Goal: Answer question/provide support

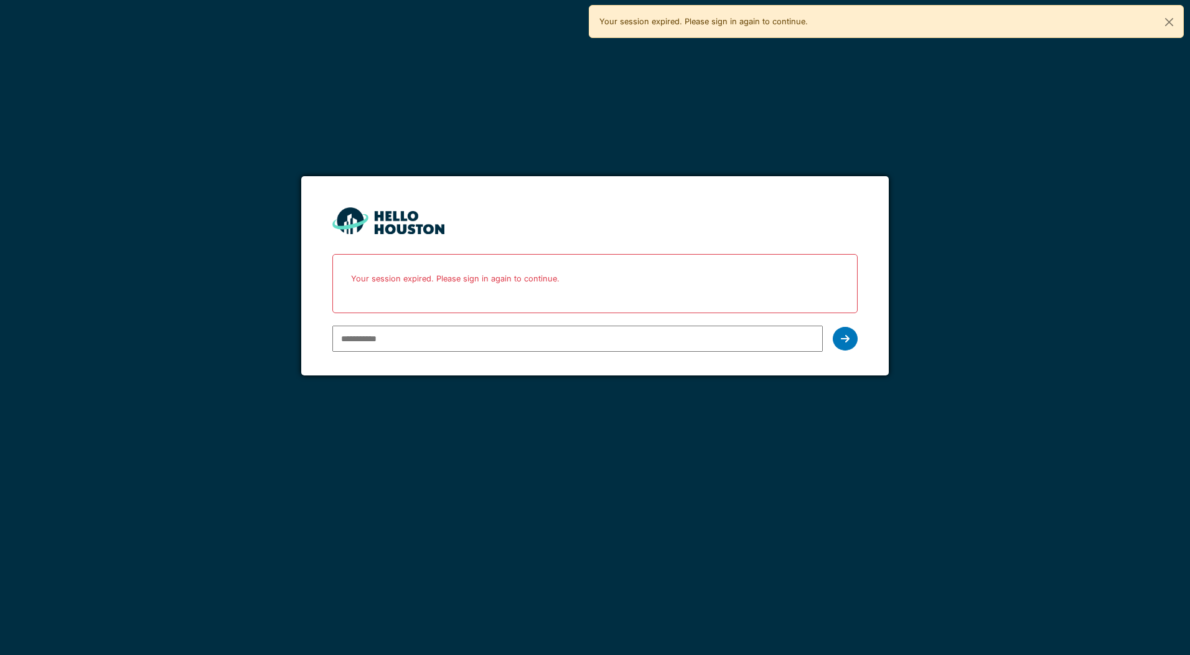
type input "**********"
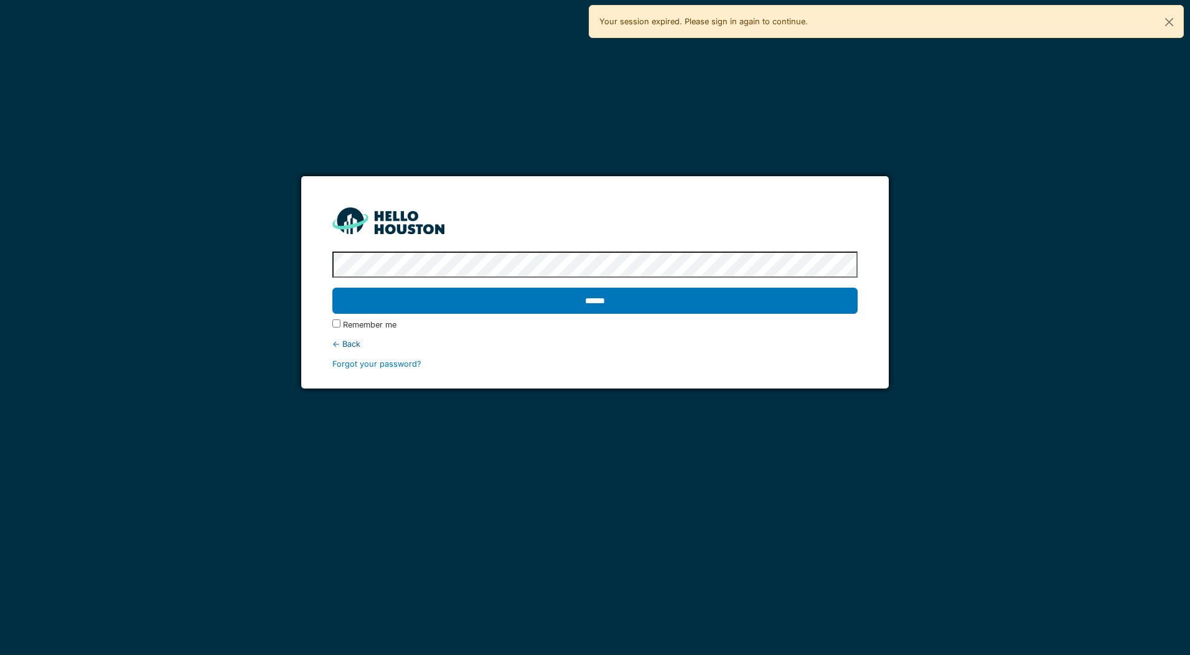
click at [332, 288] on input "******" at bounding box center [594, 301] width 525 height 26
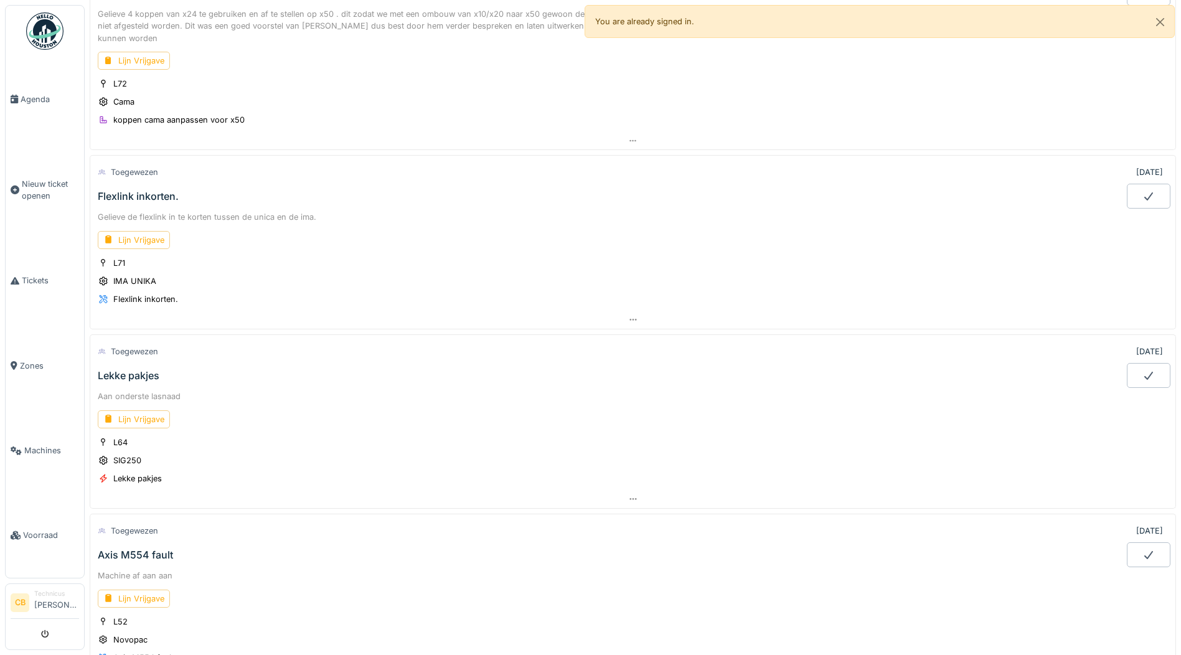
scroll to position [311, 0]
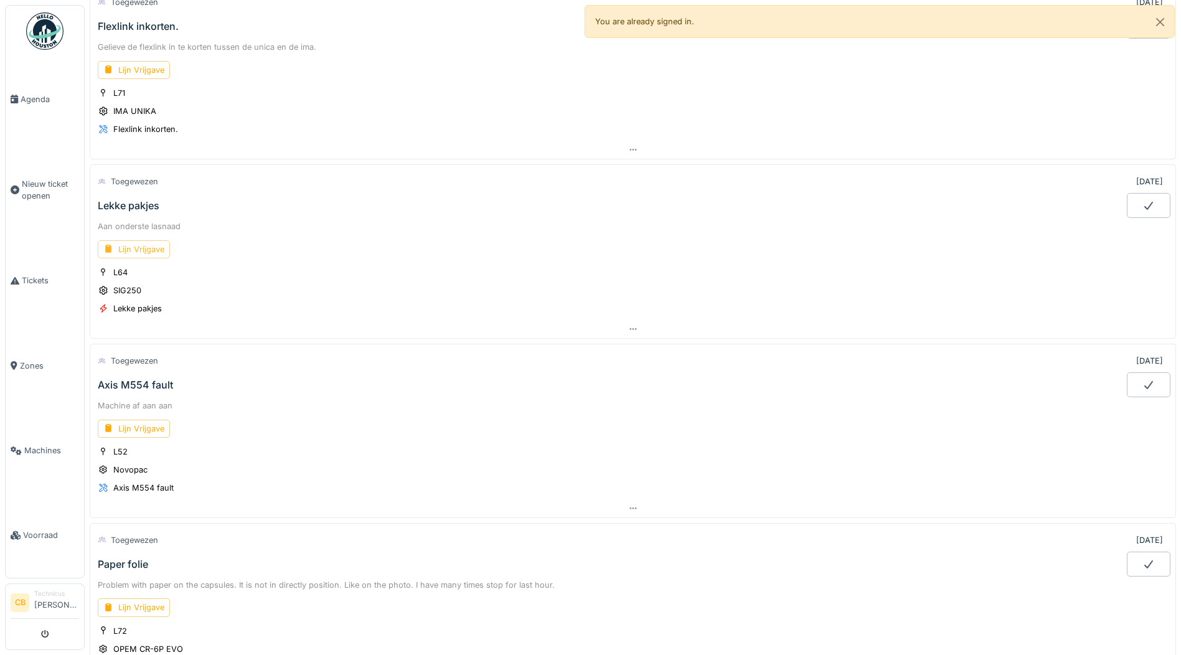
click at [138, 248] on div "Lijn Vrijgave" at bounding box center [134, 249] width 72 height 18
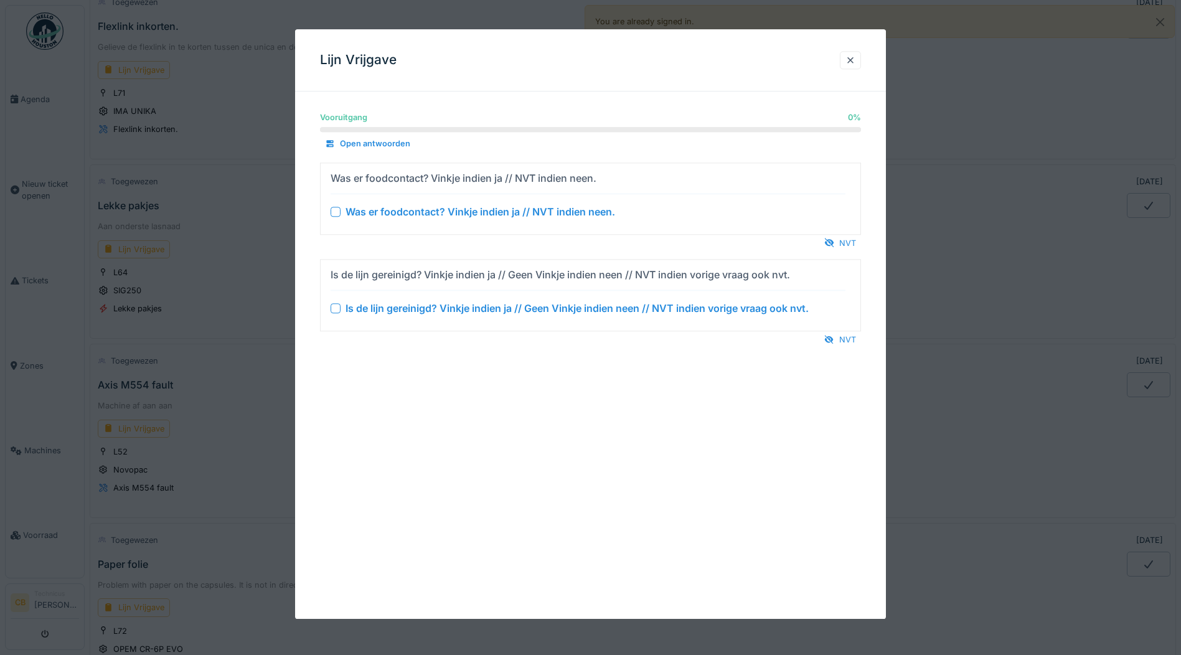
drag, startPoint x: 850, startPoint y: 241, endPoint x: 845, endPoint y: 253, distance: 13.7
click at [851, 241] on div "NVT" at bounding box center [840, 243] width 42 height 17
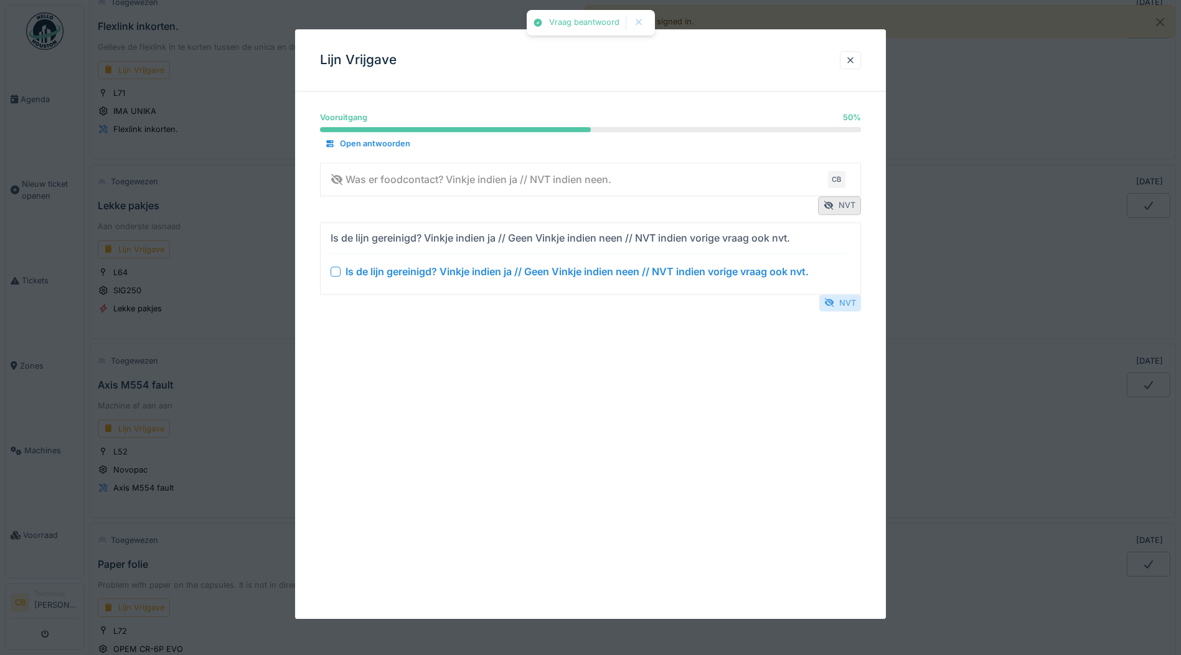
click at [848, 299] on div "NVT" at bounding box center [840, 302] width 42 height 17
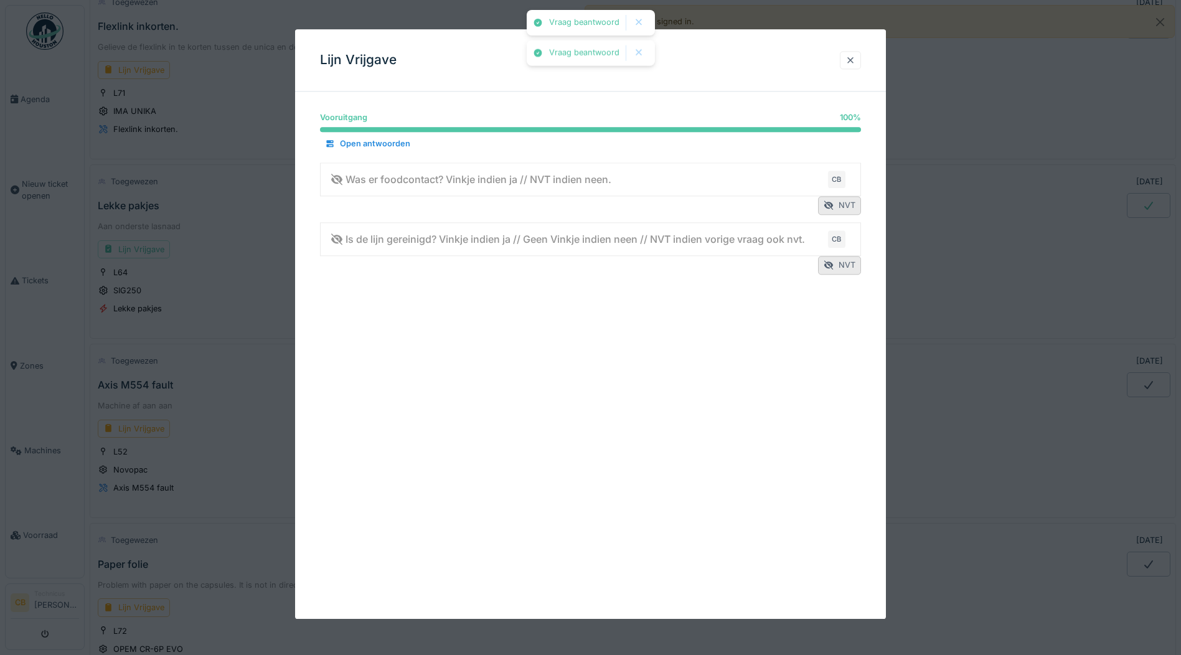
click at [855, 57] on div at bounding box center [850, 60] width 10 height 12
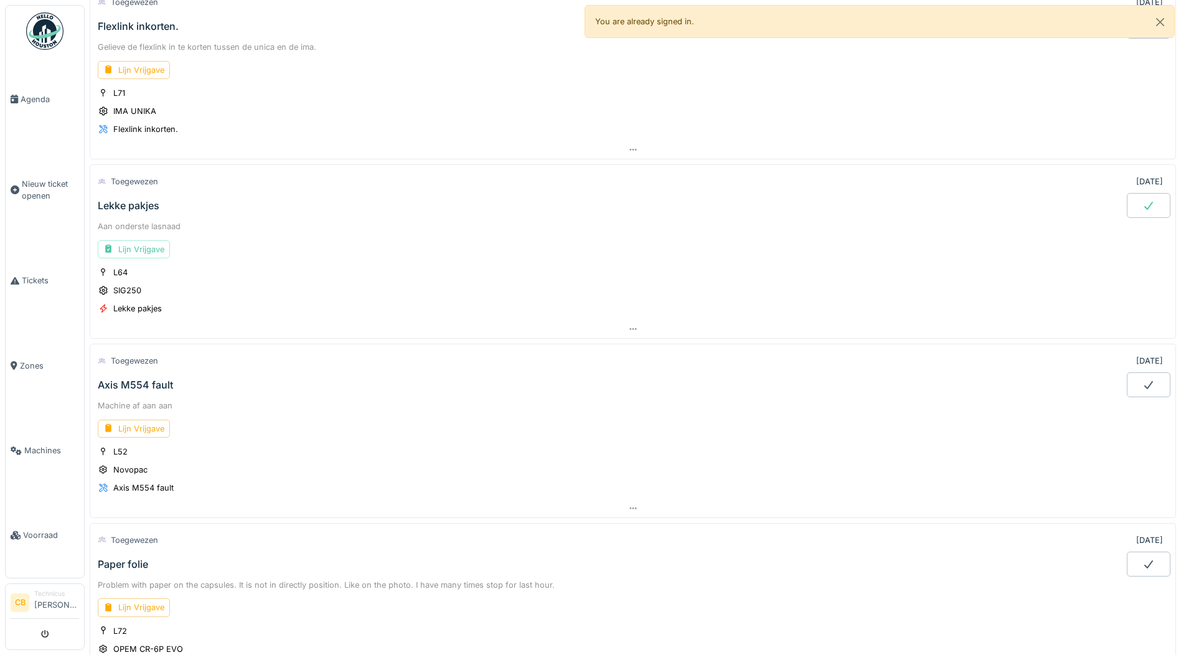
click at [1127, 206] on div at bounding box center [1149, 205] width 44 height 25
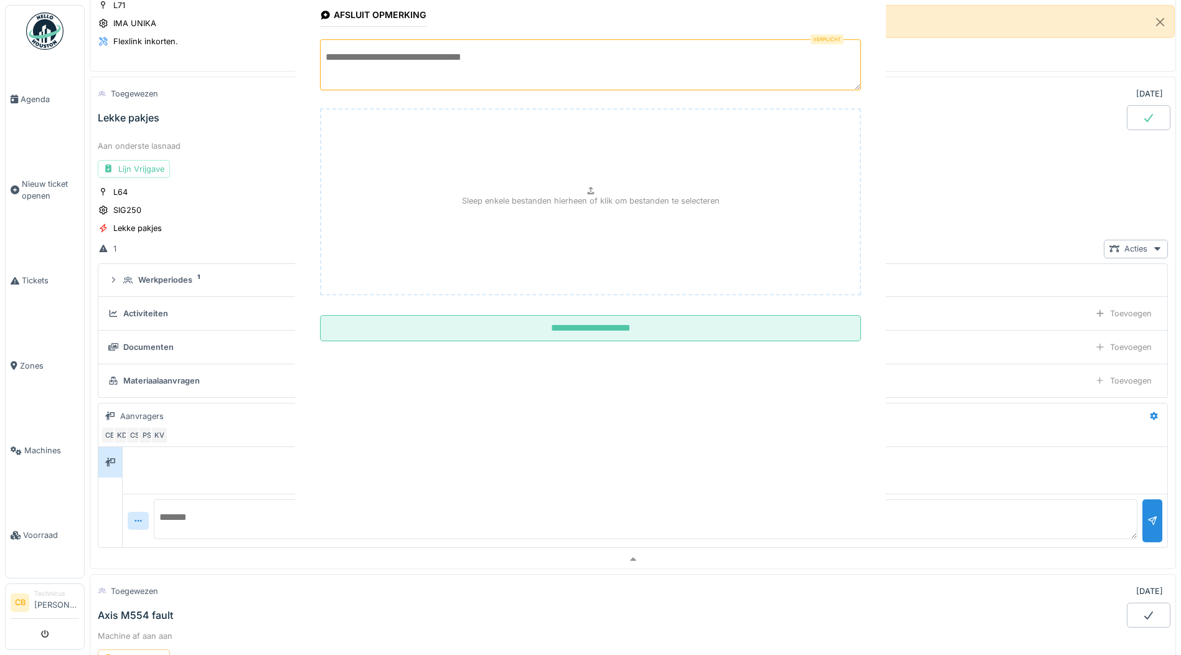
scroll to position [426, 0]
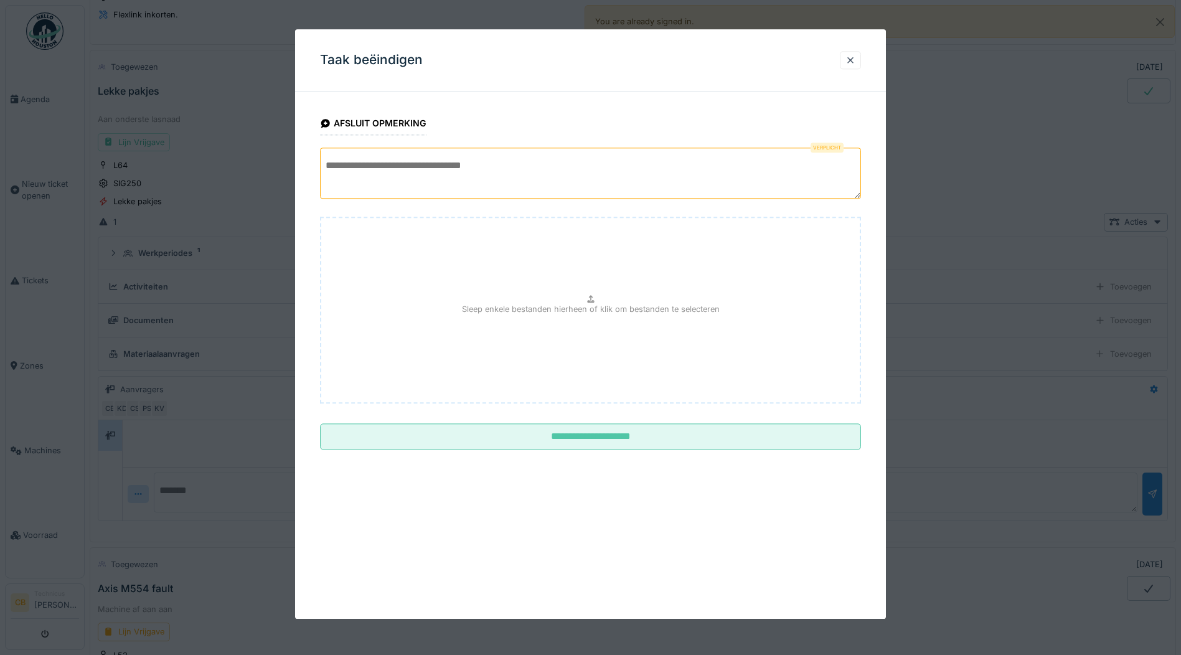
click at [373, 168] on textarea at bounding box center [590, 173] width 541 height 51
click at [325, 164] on textarea "**********" at bounding box center [590, 173] width 541 height 51
click at [670, 169] on textarea "**********" at bounding box center [590, 173] width 541 height 51
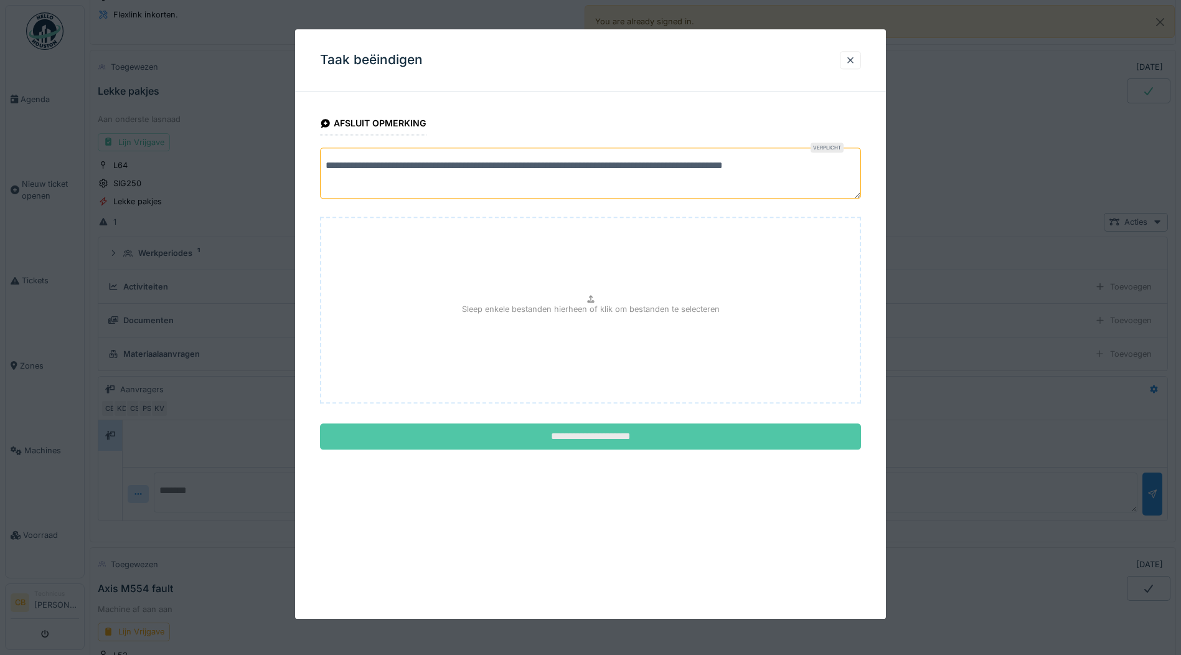
type textarea "**********"
click at [591, 437] on input "**********" at bounding box center [590, 437] width 541 height 26
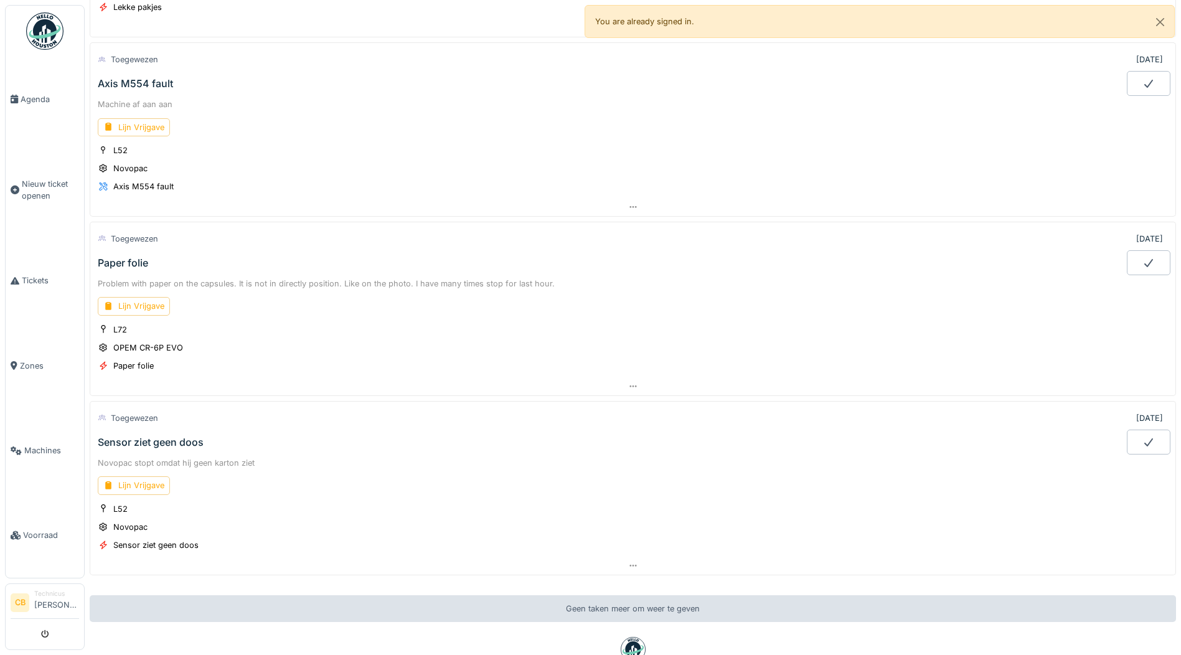
scroll to position [675, 0]
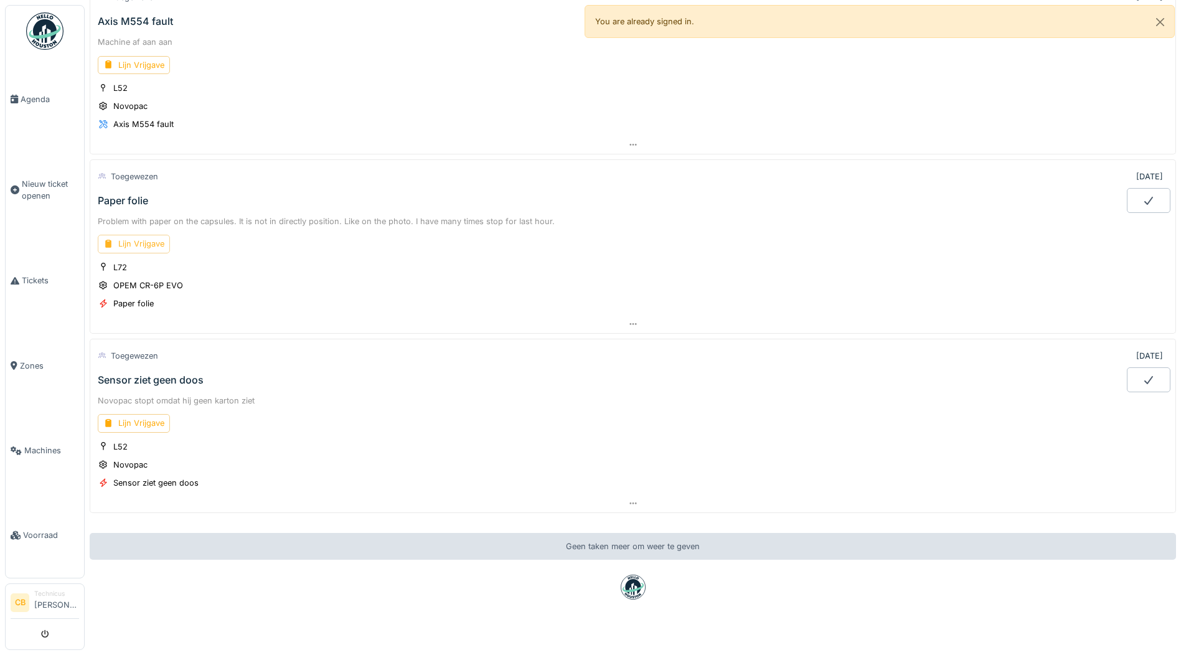
click at [156, 241] on div "Lijn Vrijgave" at bounding box center [134, 244] width 72 height 18
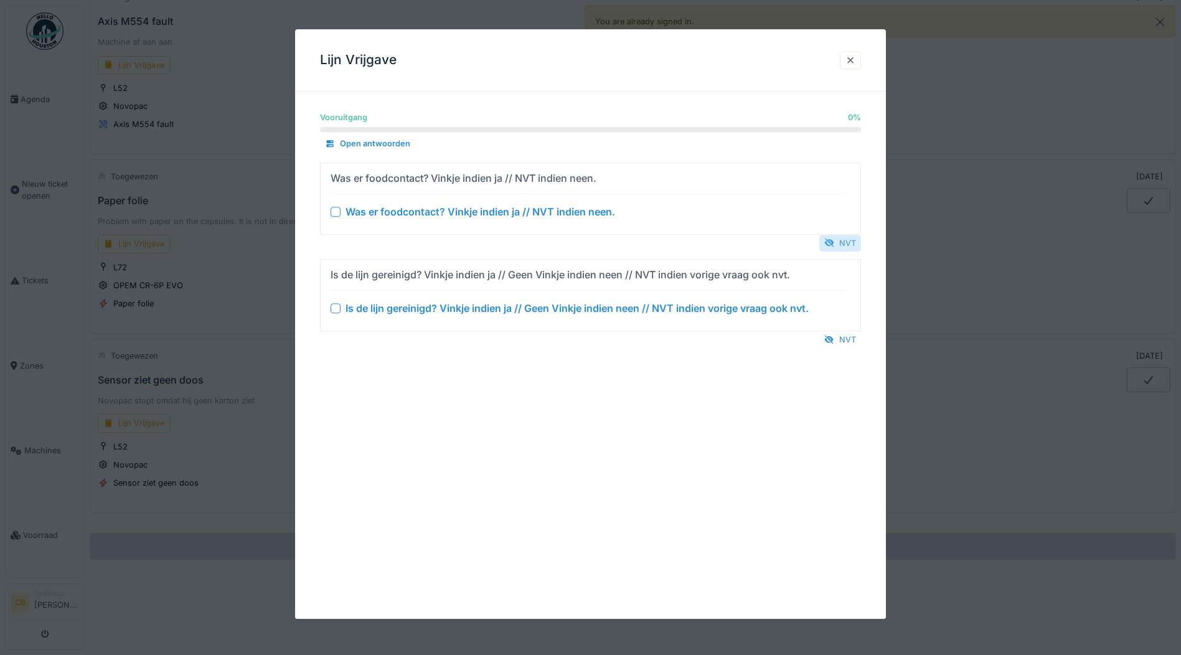
click at [855, 237] on div "NVT" at bounding box center [840, 243] width 42 height 17
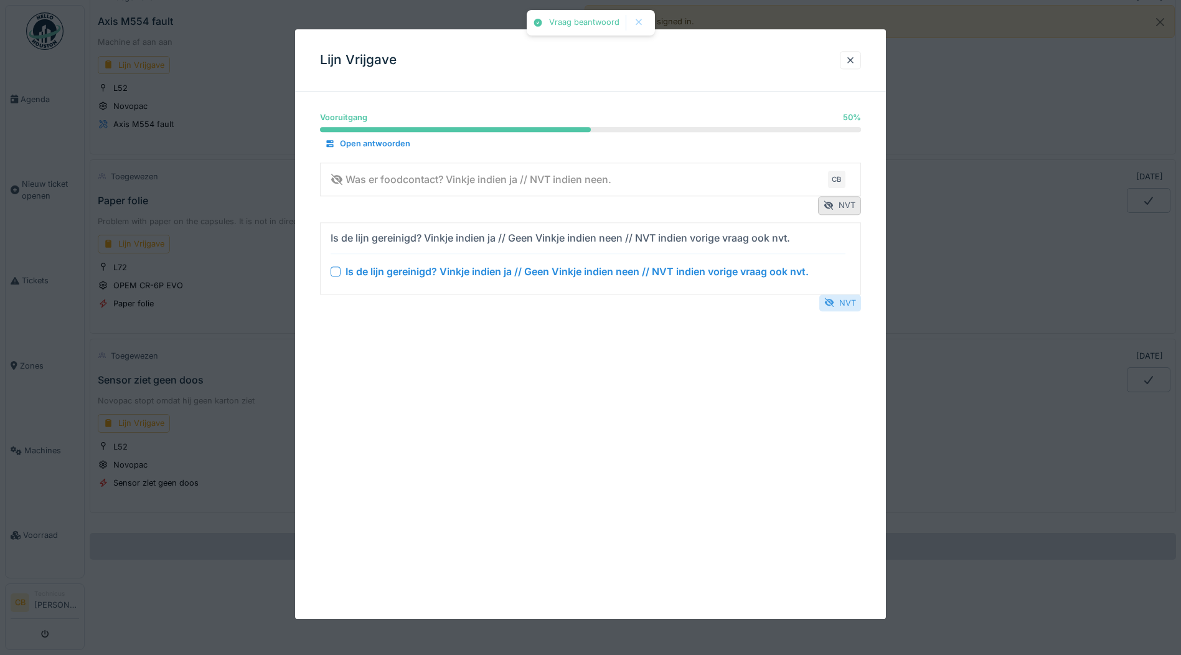
click at [853, 299] on div "NVT" at bounding box center [840, 302] width 42 height 17
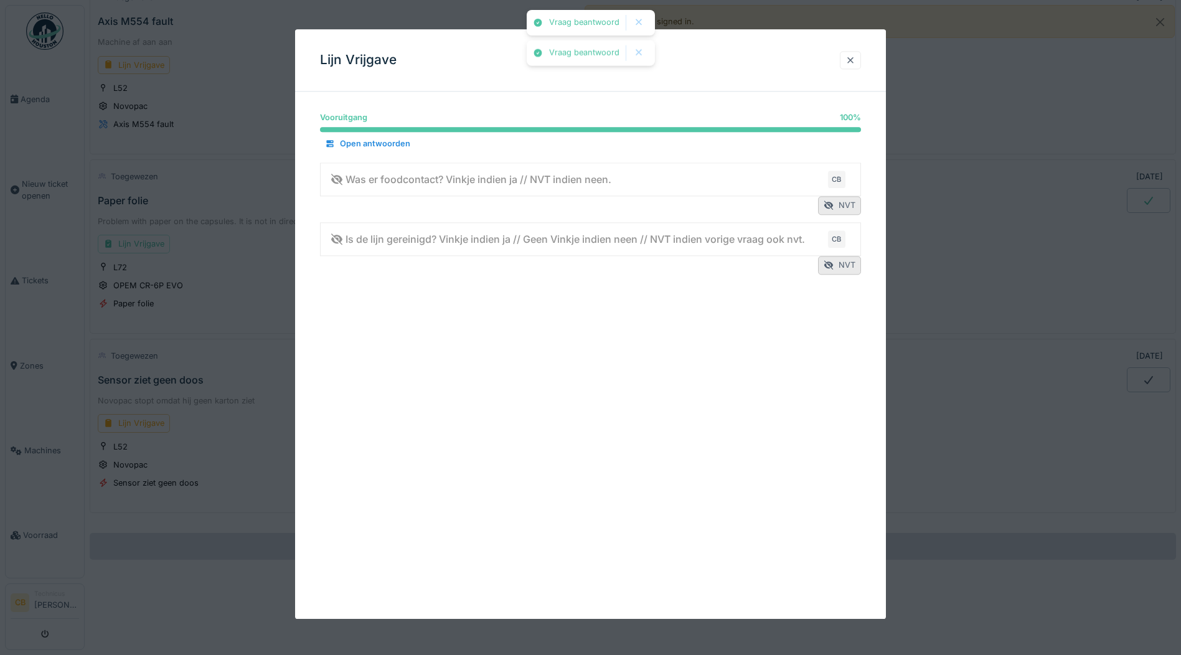
click at [854, 57] on div at bounding box center [850, 60] width 10 height 12
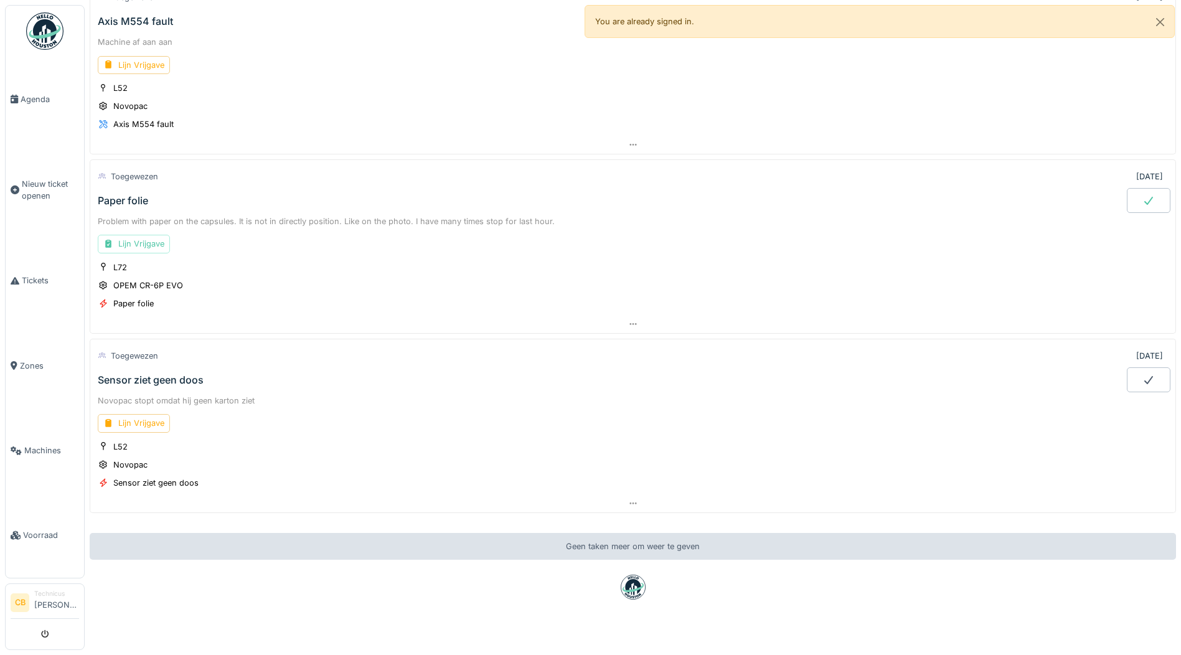
click at [1142, 201] on icon at bounding box center [1148, 200] width 12 height 10
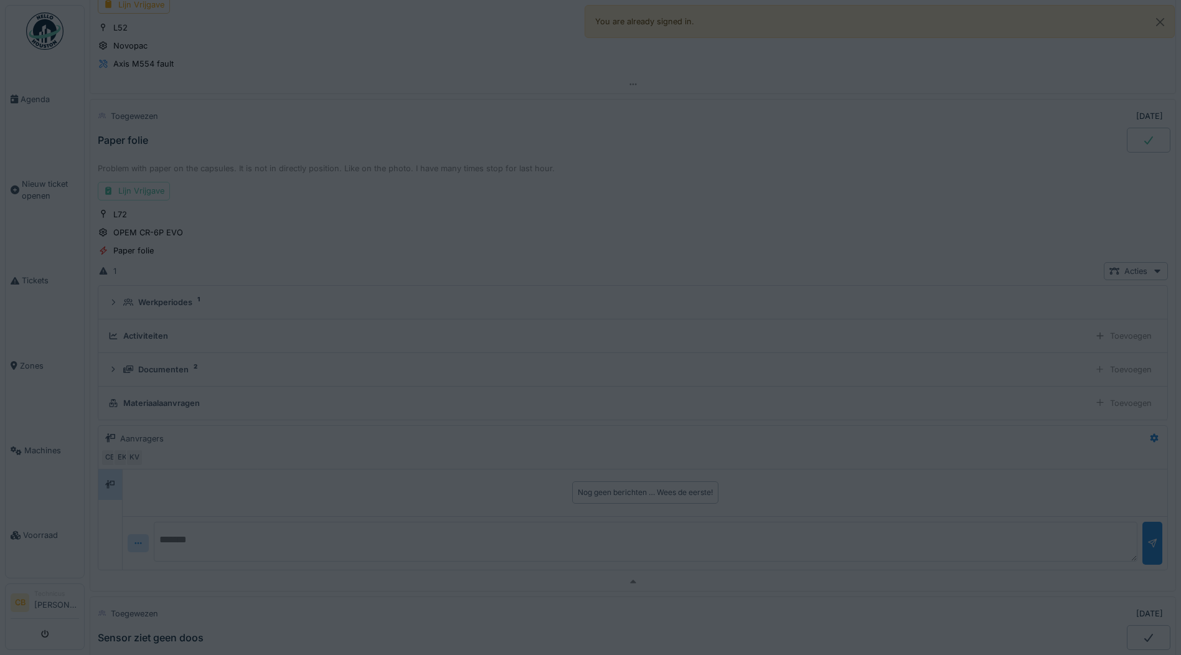
scroll to position [784, 0]
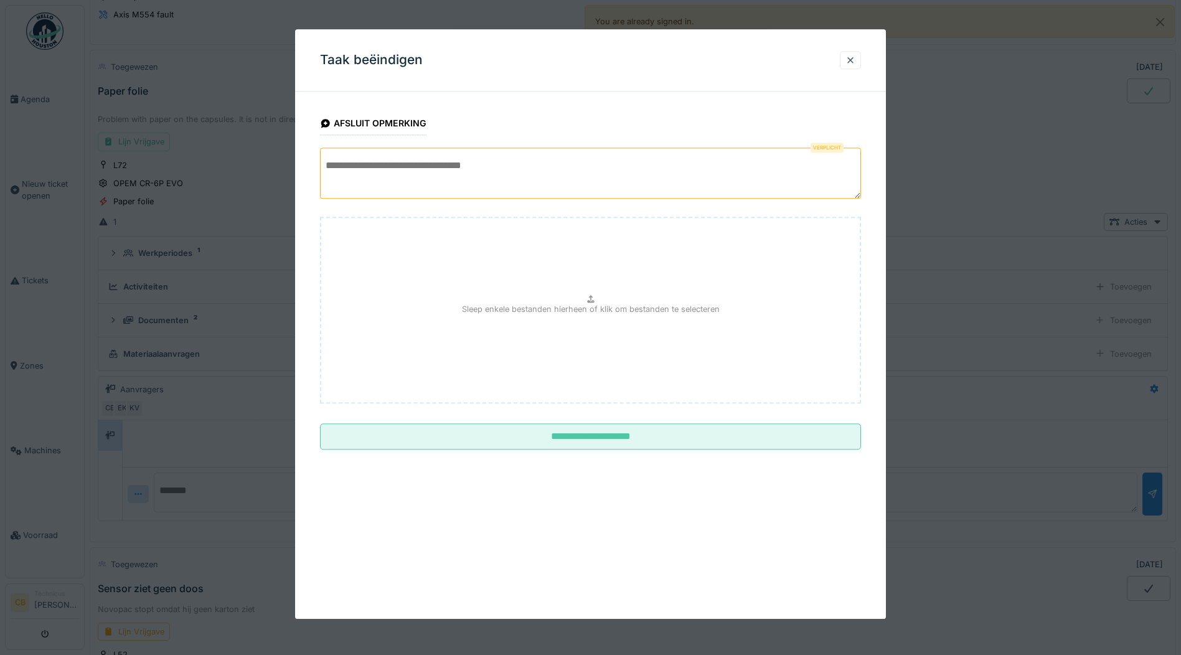
click at [360, 183] on textarea at bounding box center [590, 173] width 541 height 51
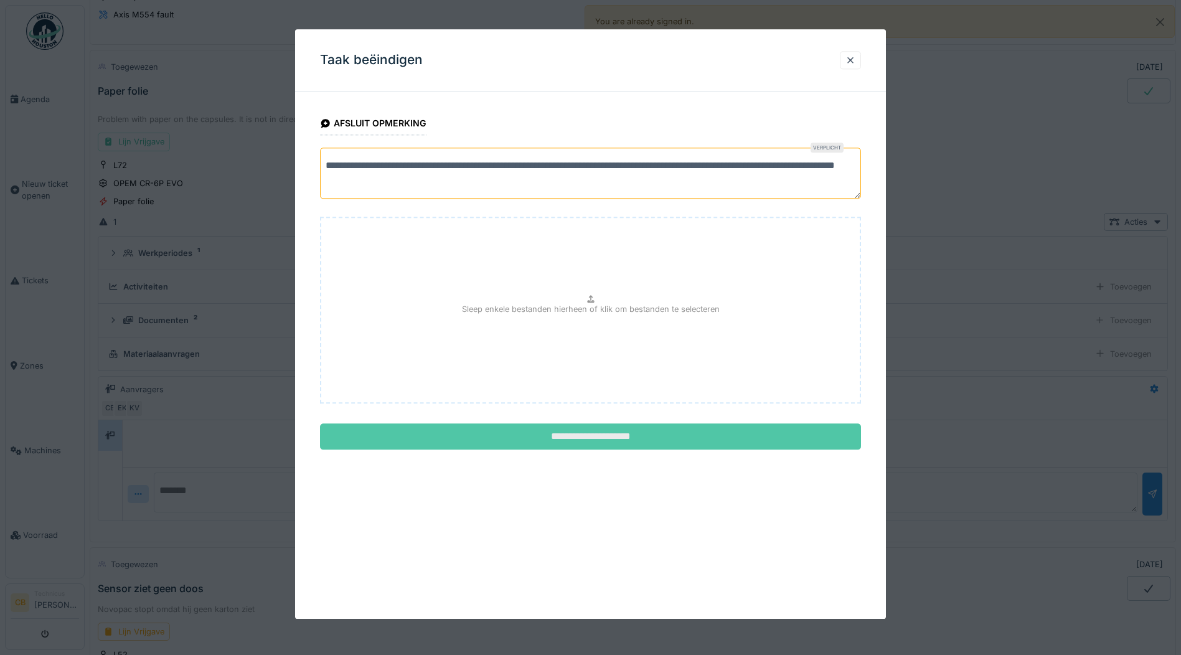
type textarea "**********"
click at [565, 439] on input "**********" at bounding box center [590, 437] width 541 height 26
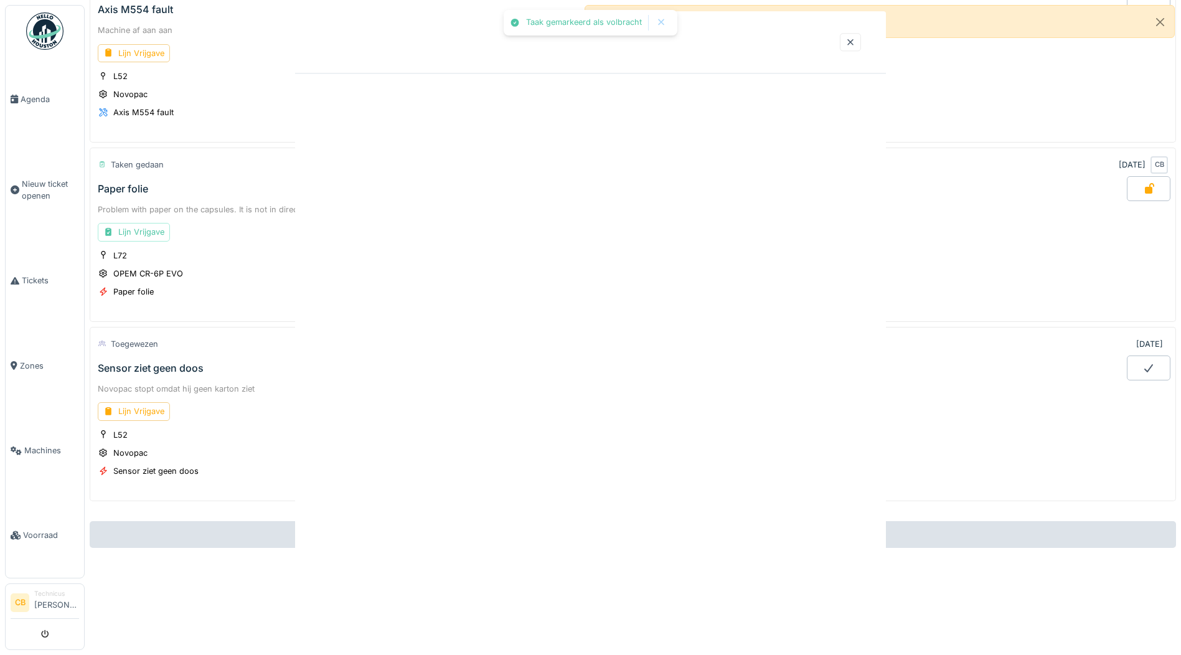
scroll to position [696, 0]
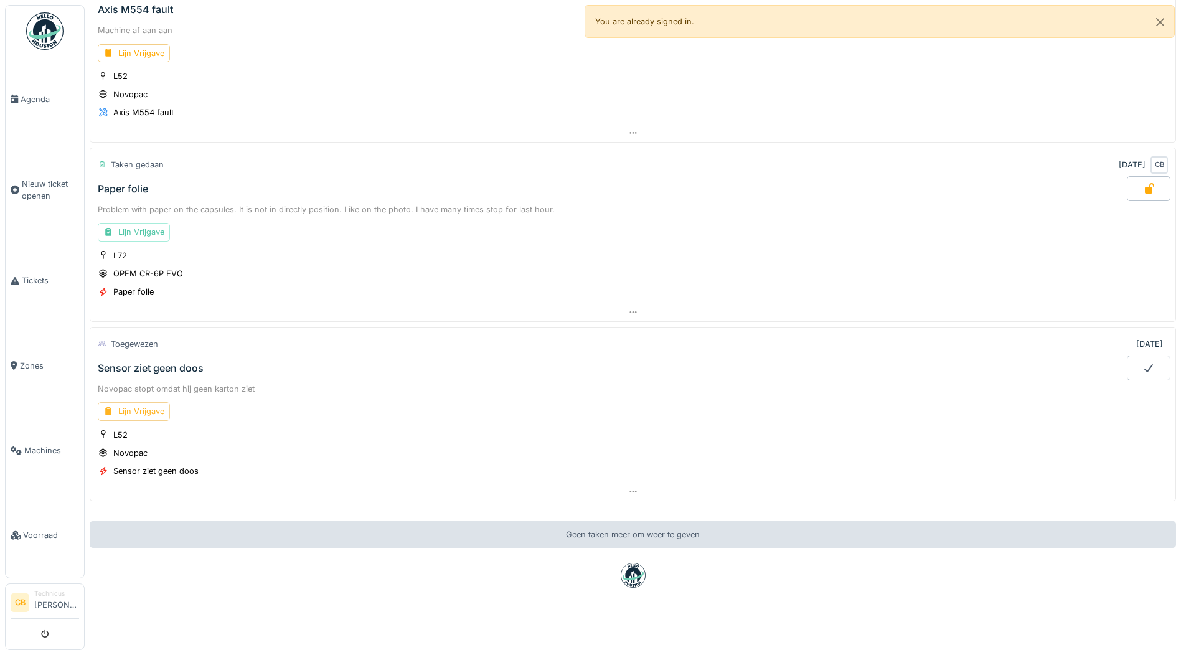
click at [144, 402] on div "Lijn Vrijgave" at bounding box center [134, 411] width 72 height 18
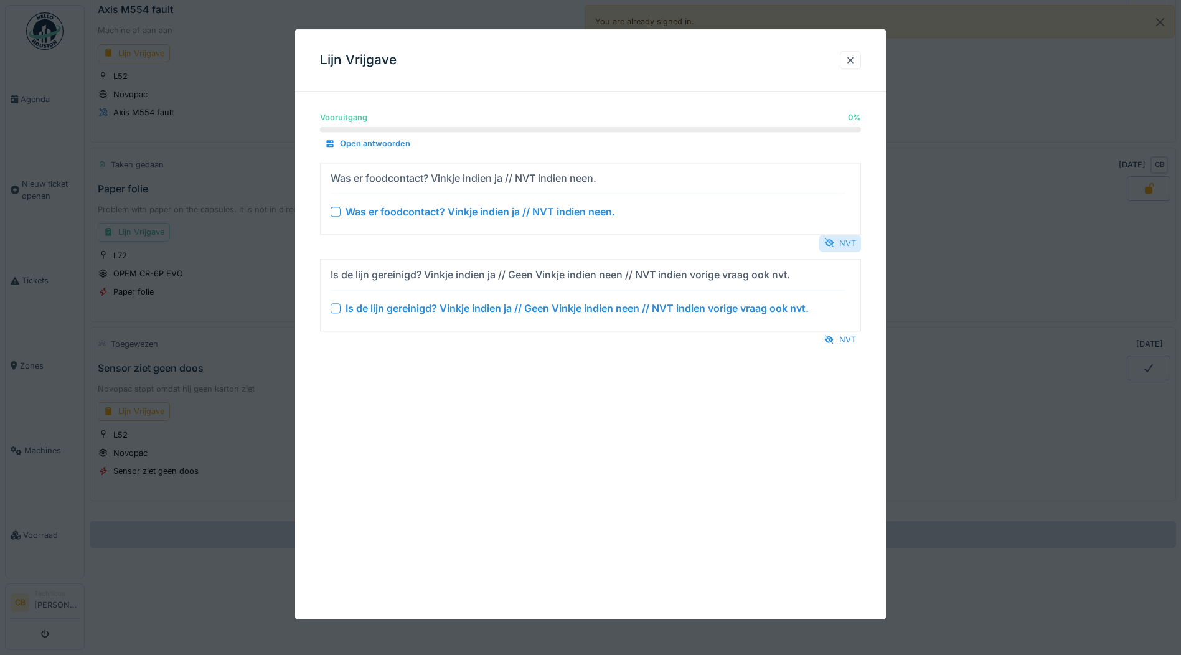
click at [845, 240] on div "NVT" at bounding box center [840, 243] width 42 height 17
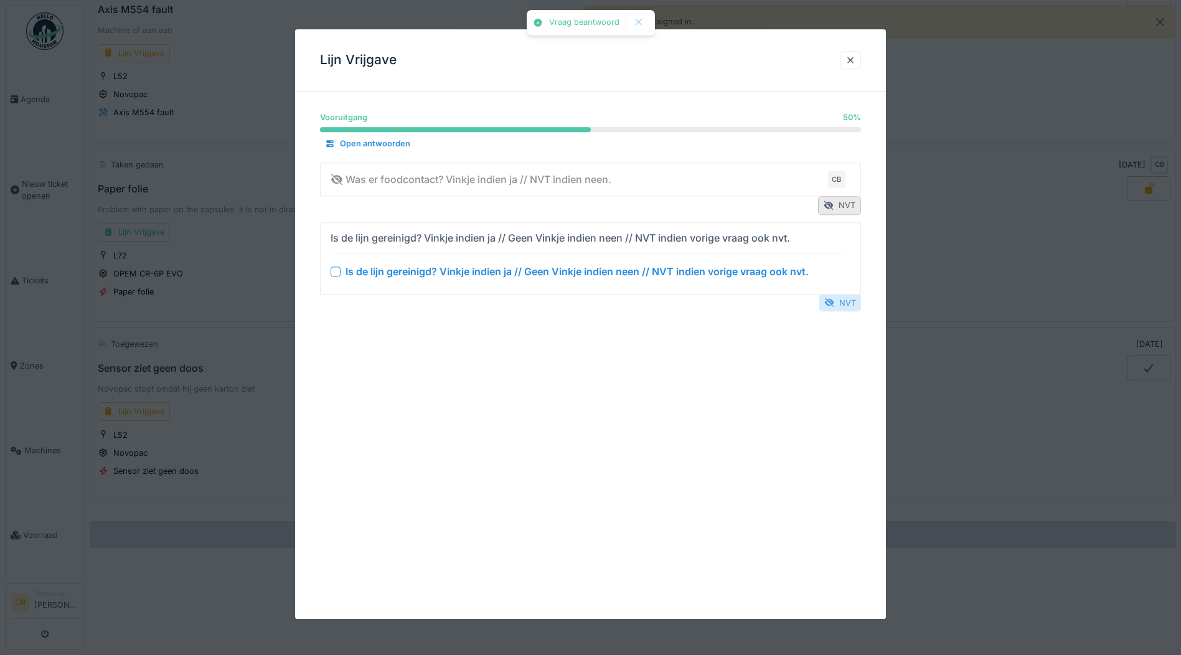
click at [847, 301] on div "NVT" at bounding box center [840, 302] width 42 height 17
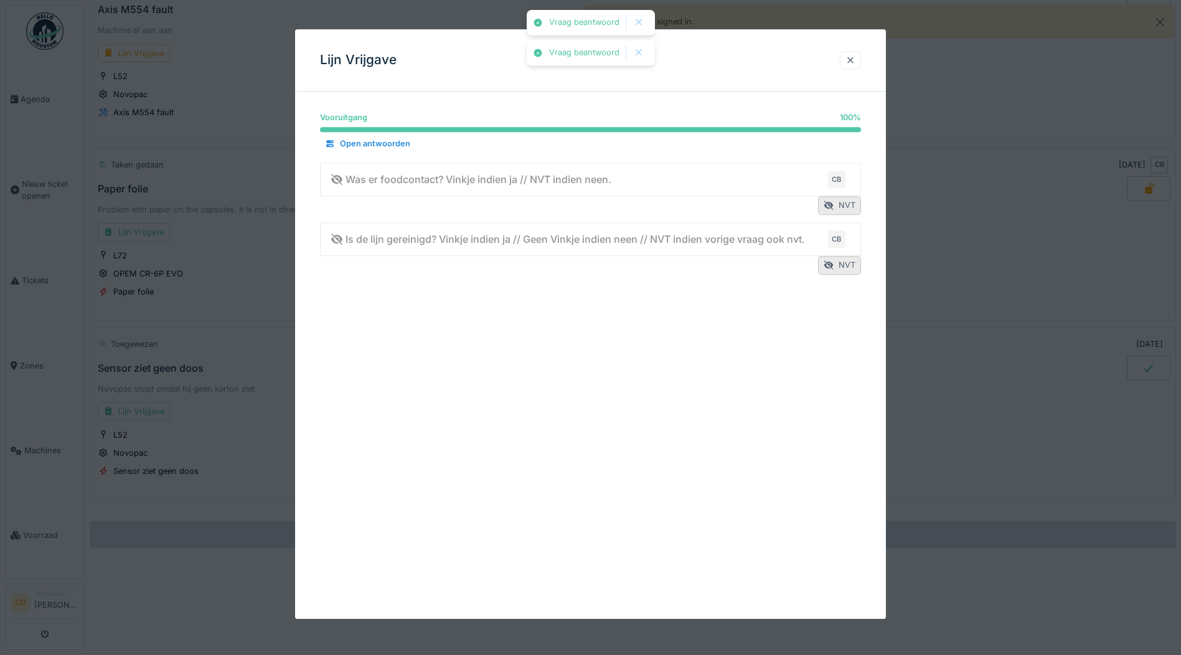
click at [855, 57] on div at bounding box center [850, 60] width 10 height 12
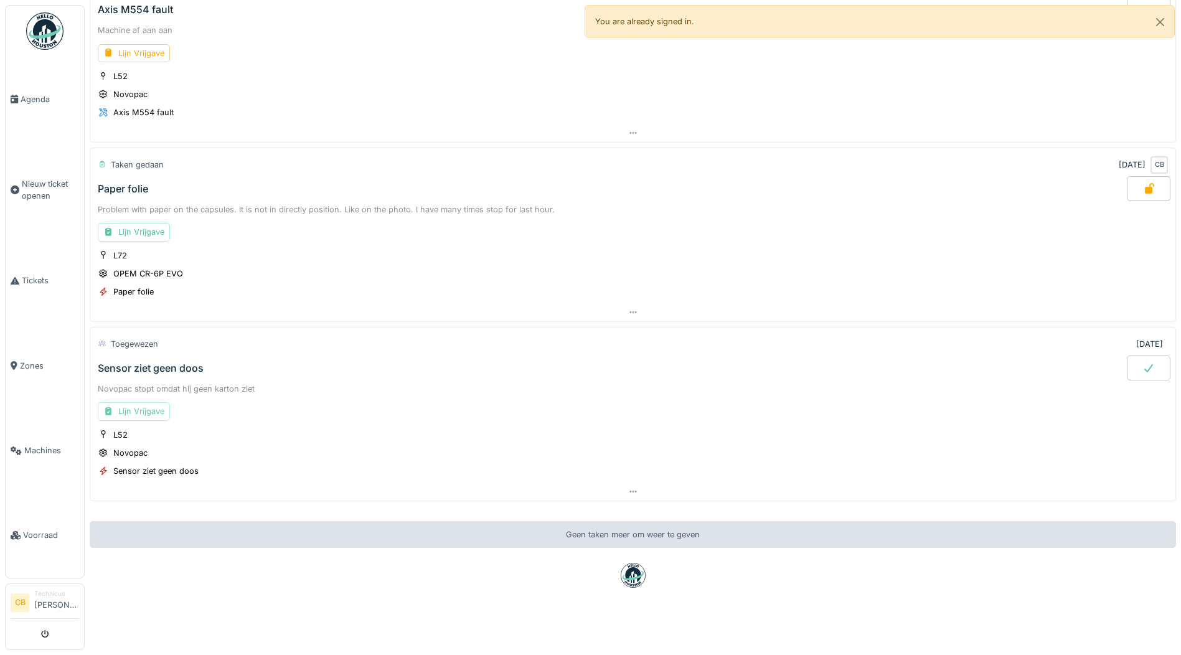
click at [154, 402] on div "Lijn Vrijgave" at bounding box center [134, 411] width 72 height 18
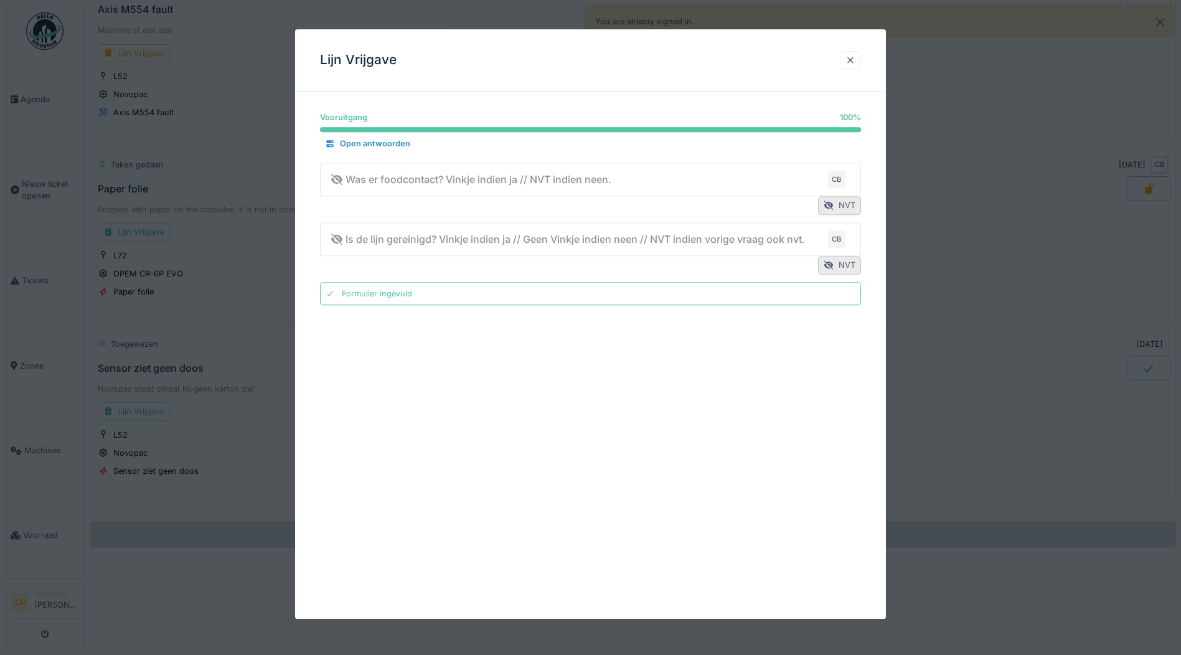
click at [855, 61] on div at bounding box center [850, 60] width 10 height 12
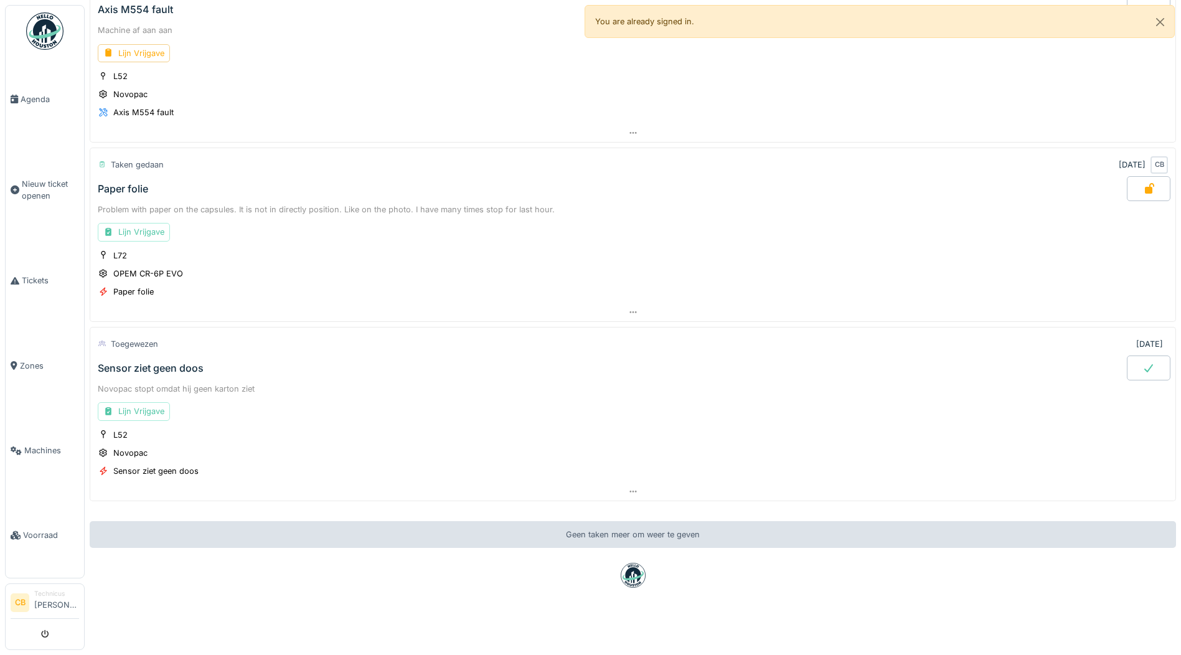
click at [1142, 363] on icon at bounding box center [1148, 368] width 12 height 10
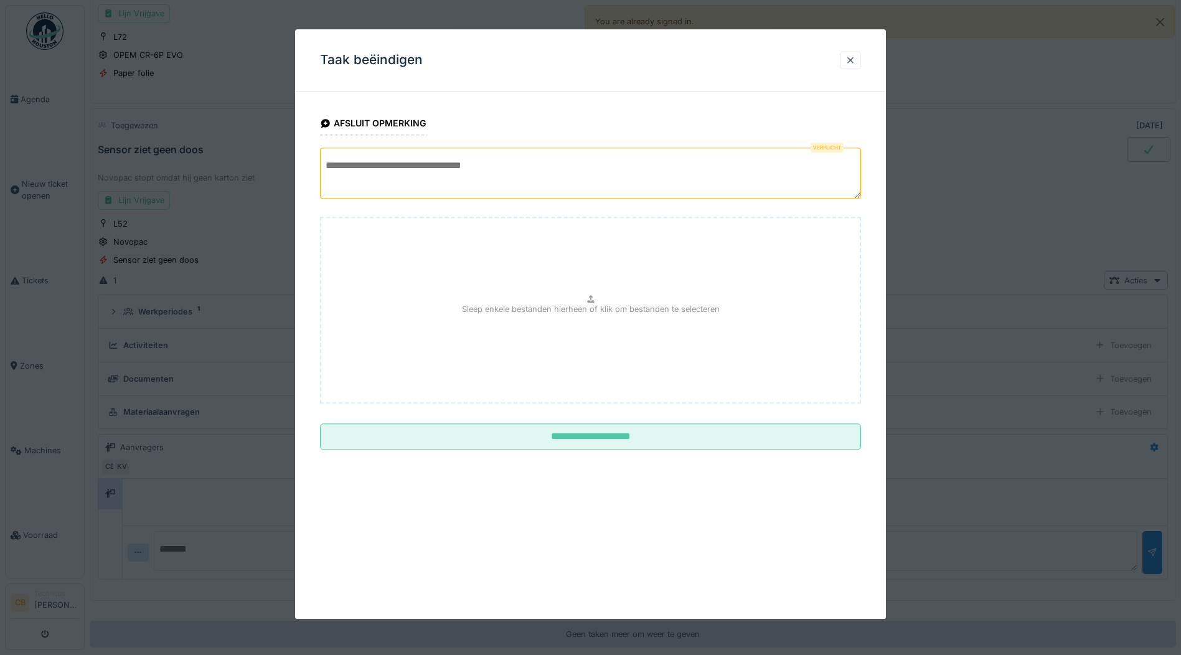
scroll to position [964, 0]
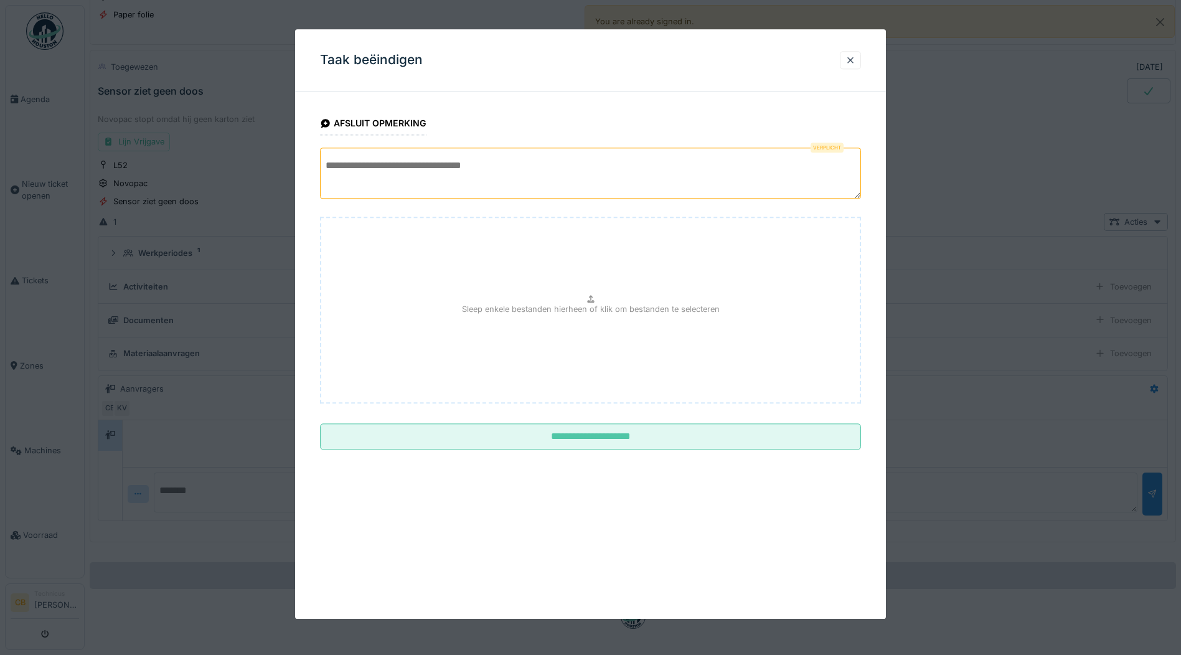
click at [328, 172] on textarea at bounding box center [590, 173] width 541 height 51
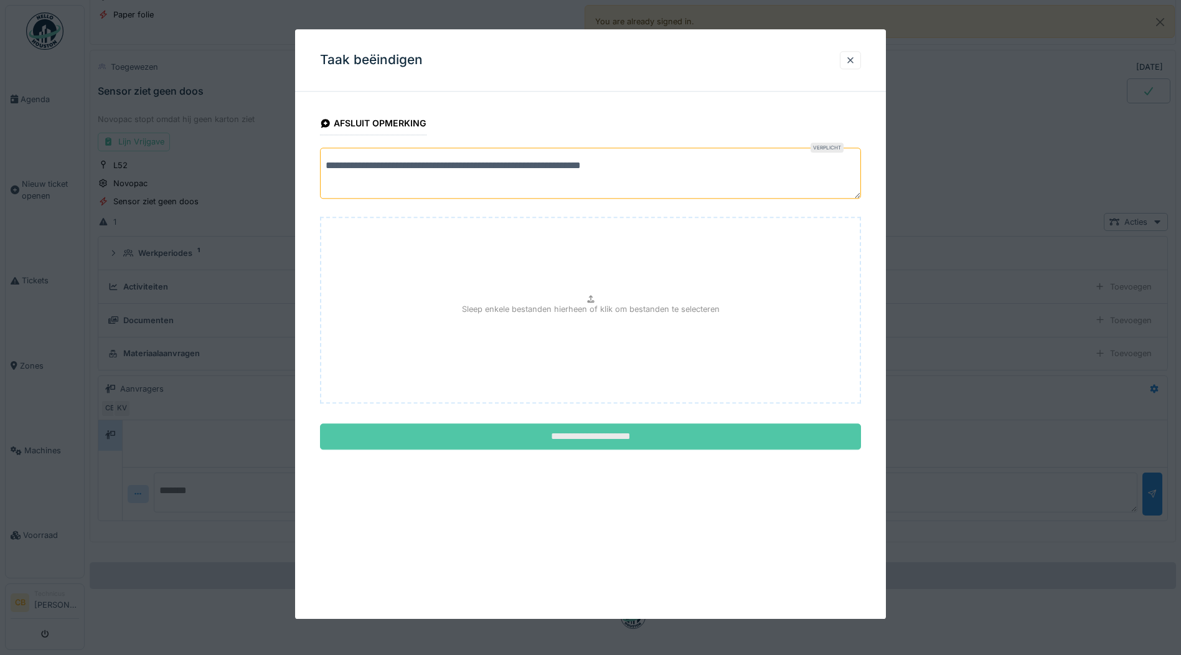
type textarea "**********"
click at [544, 434] on input "**********" at bounding box center [590, 437] width 541 height 26
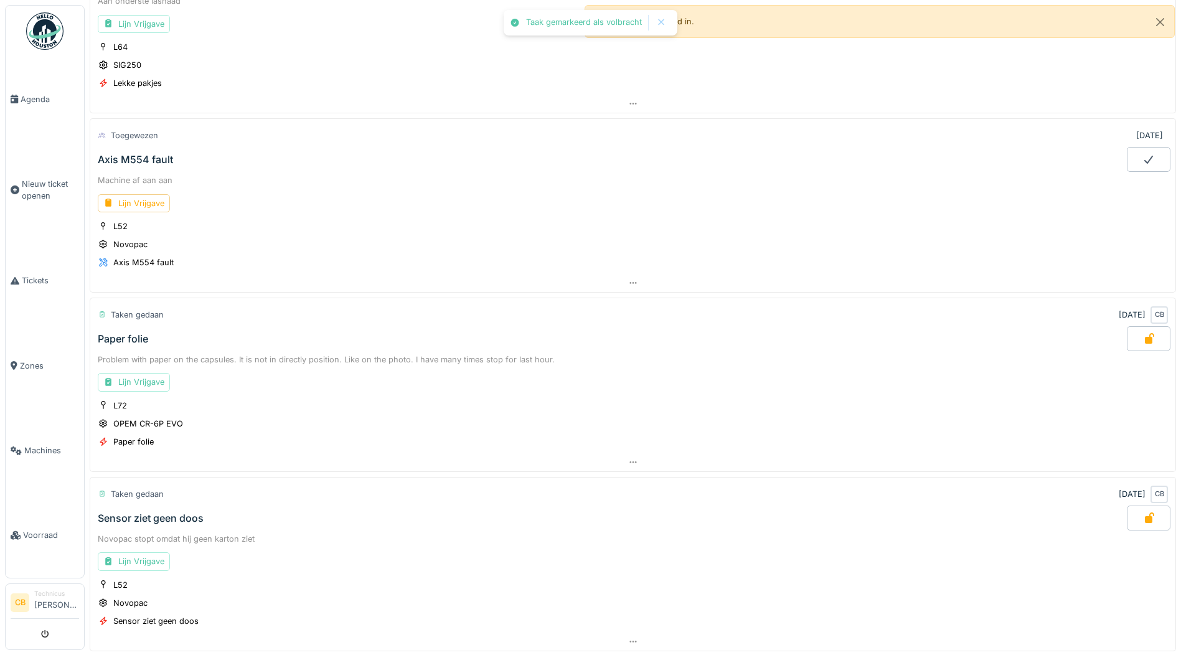
scroll to position [447, 0]
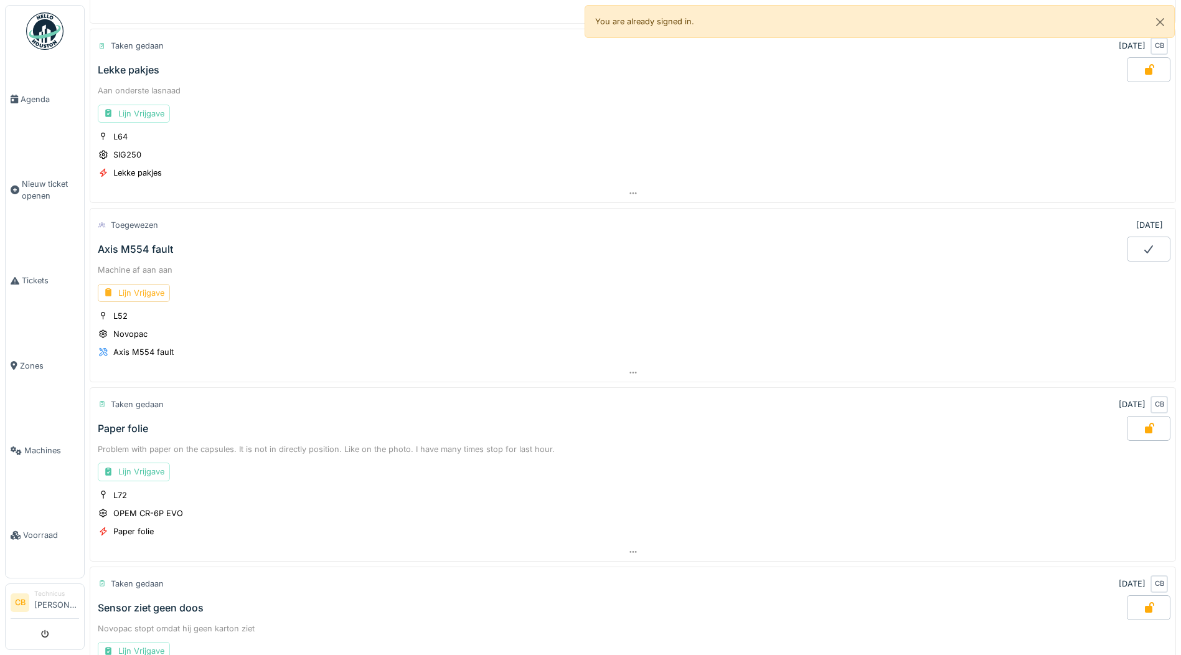
click at [157, 284] on div "Lijn Vrijgave" at bounding box center [134, 293] width 72 height 18
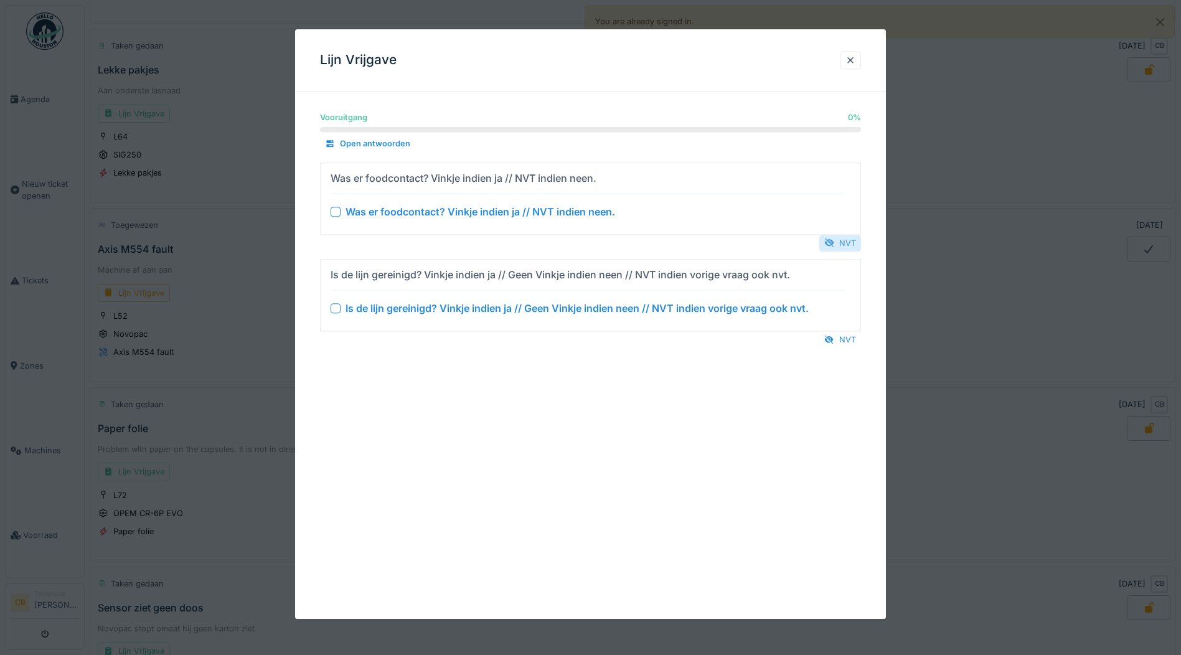
click at [844, 242] on div "NVT" at bounding box center [840, 243] width 42 height 17
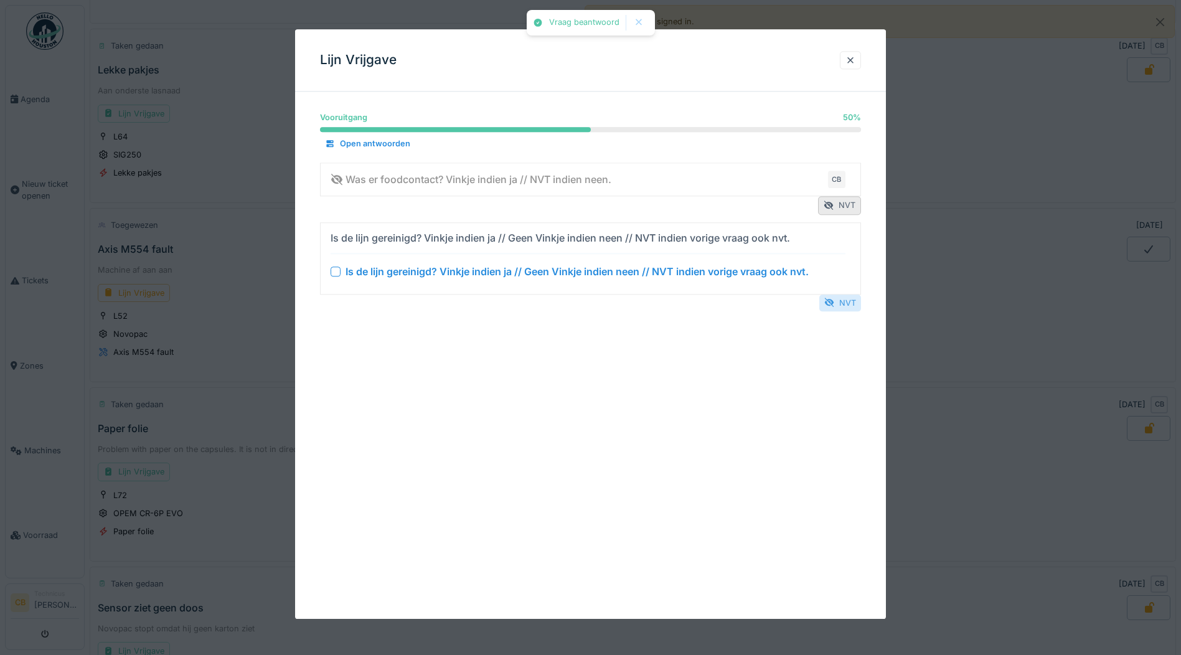
click at [847, 301] on div "NVT" at bounding box center [840, 302] width 42 height 17
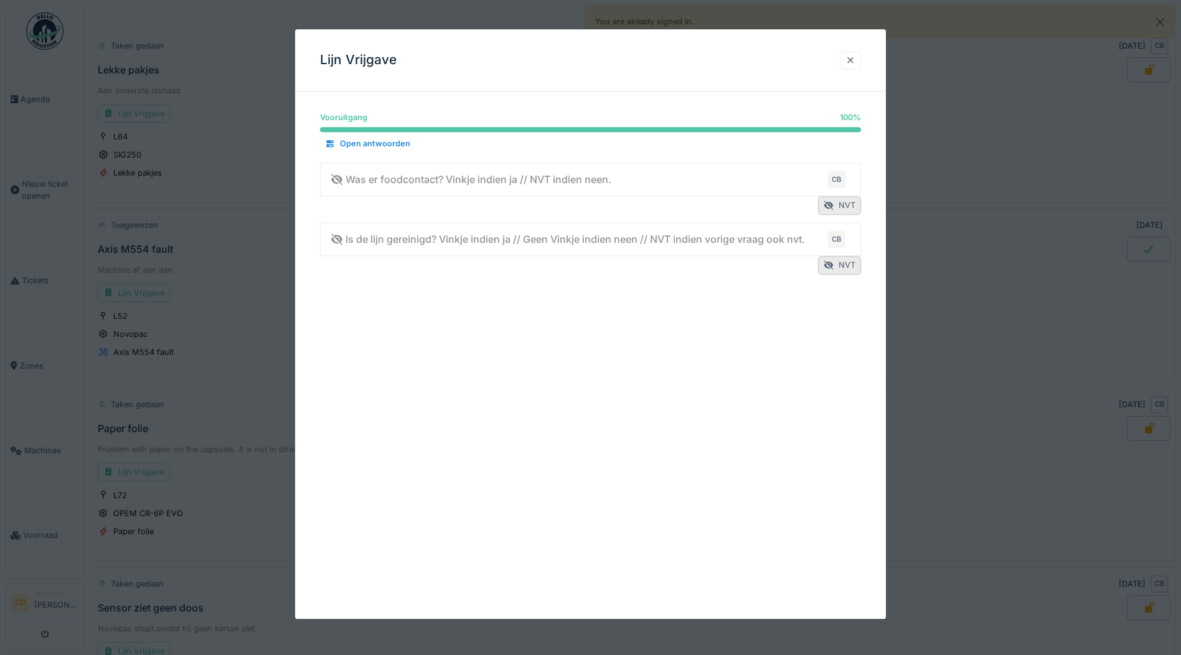
click at [855, 57] on div at bounding box center [850, 60] width 10 height 12
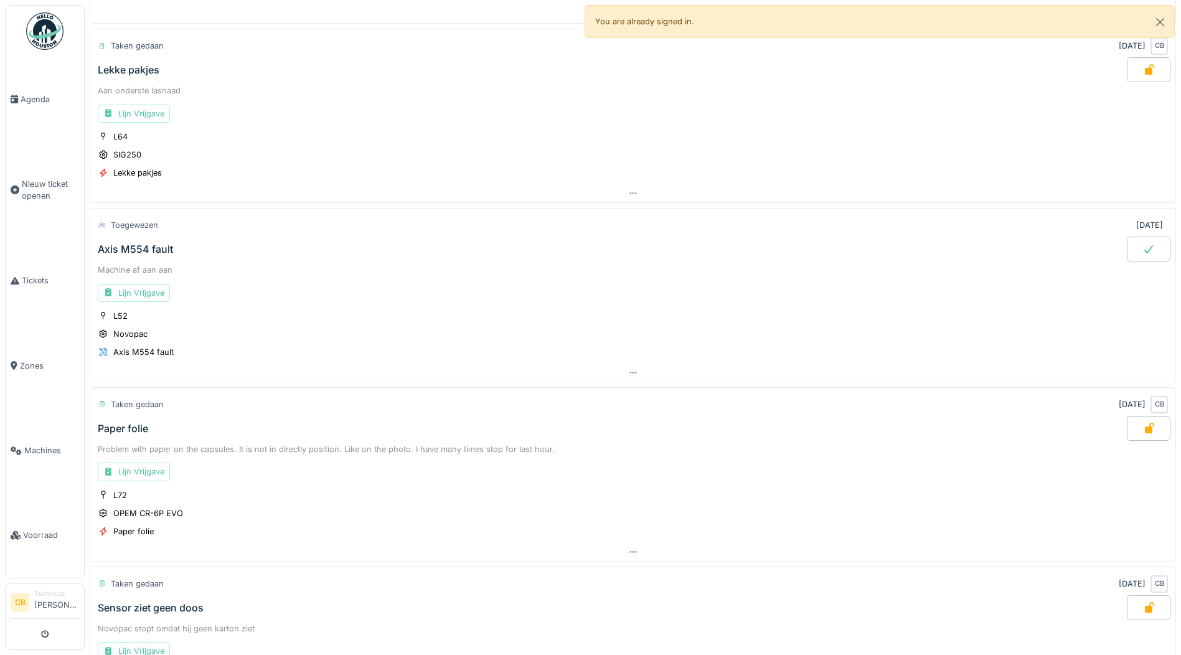
click at [162, 237] on div "Axis M554 fault" at bounding box center [610, 249] width 1031 height 25
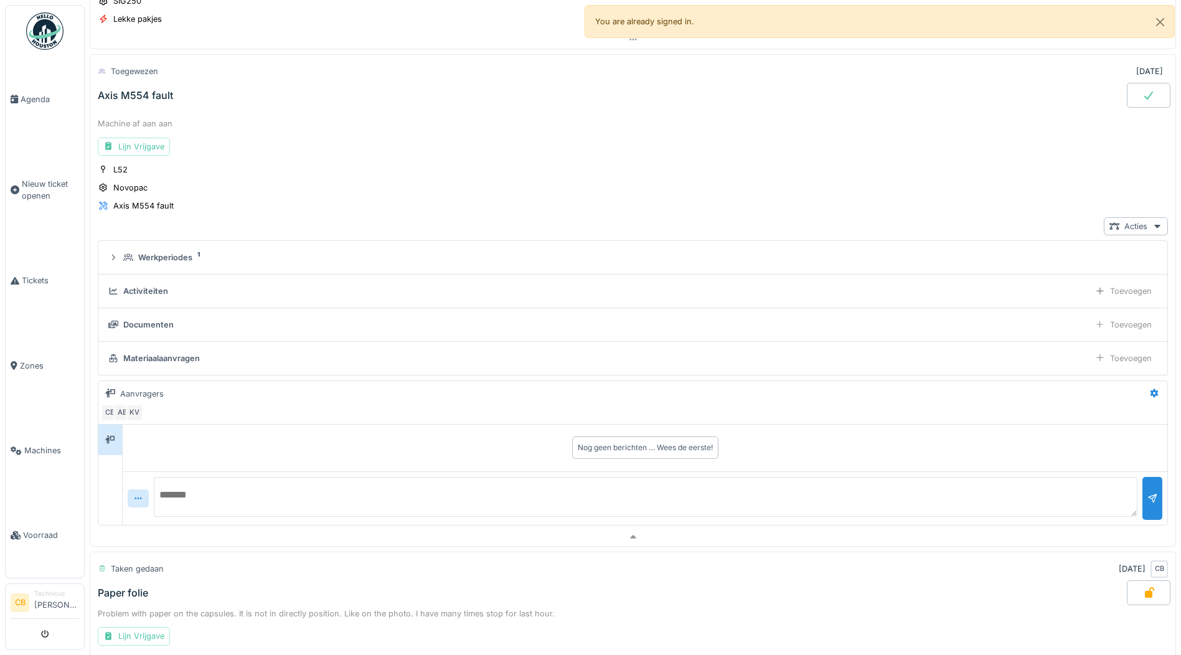
scroll to position [605, 0]
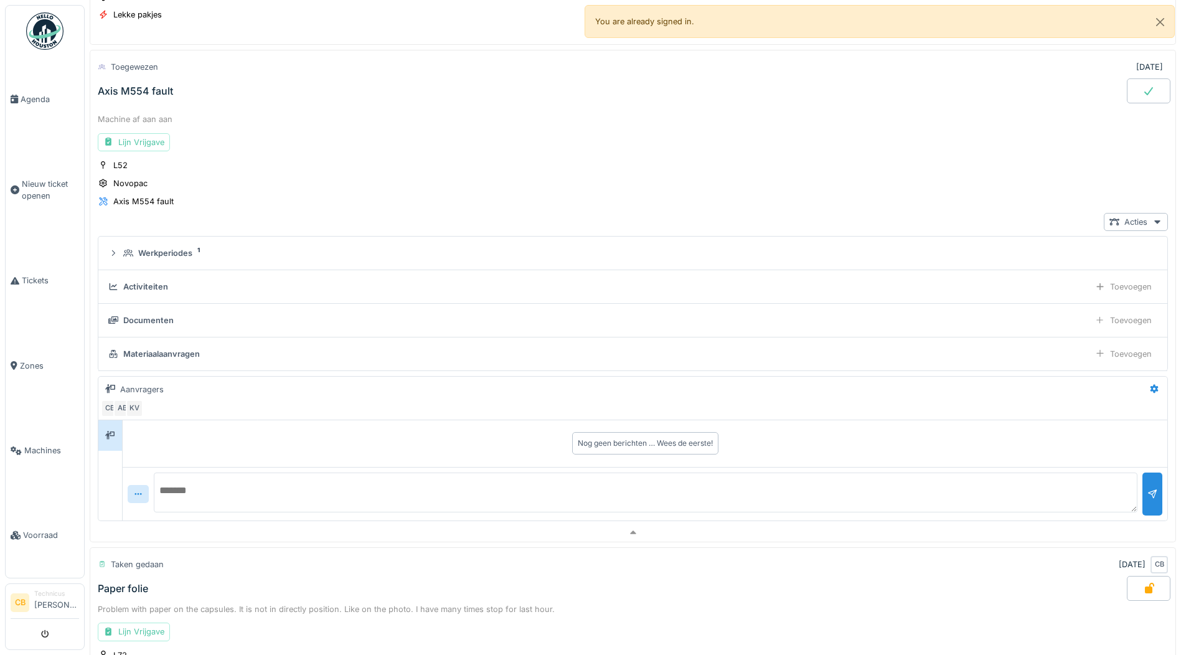
click at [178, 432] on div "Nog geen berichten … Wees de eerste!" at bounding box center [645, 444] width 1040 height 32
click at [179, 489] on textarea at bounding box center [646, 492] width 984 height 40
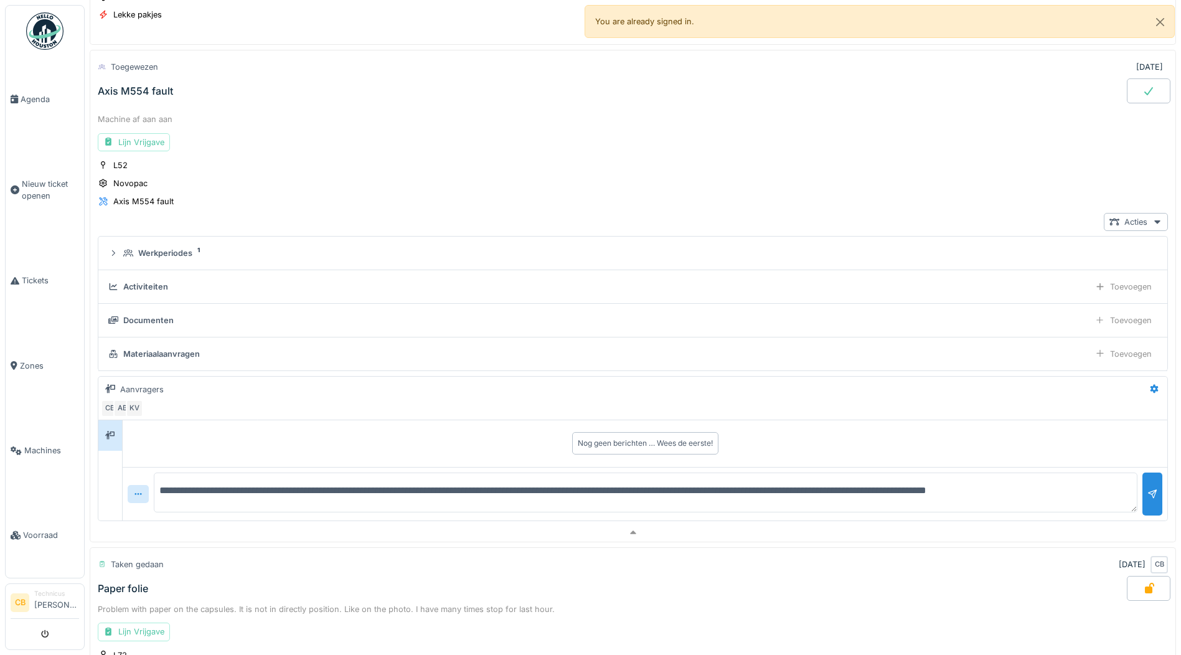
scroll to position [1, 0]
type textarea "**********"
click at [1147, 493] on div at bounding box center [1152, 494] width 10 height 12
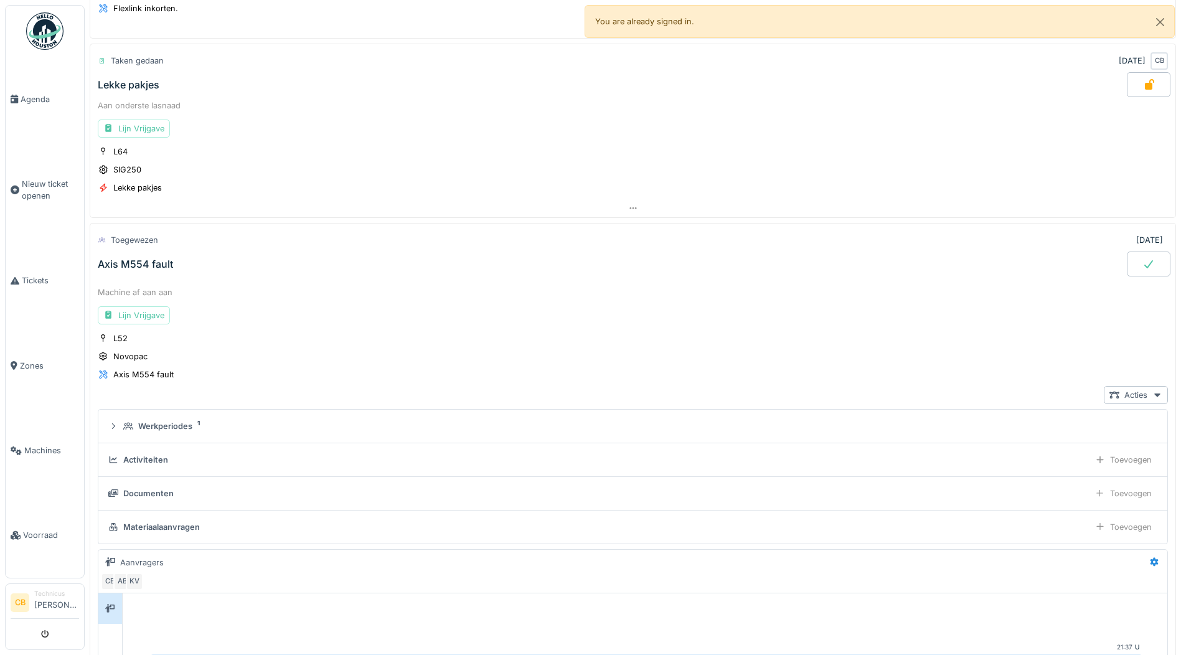
scroll to position [373, 0]
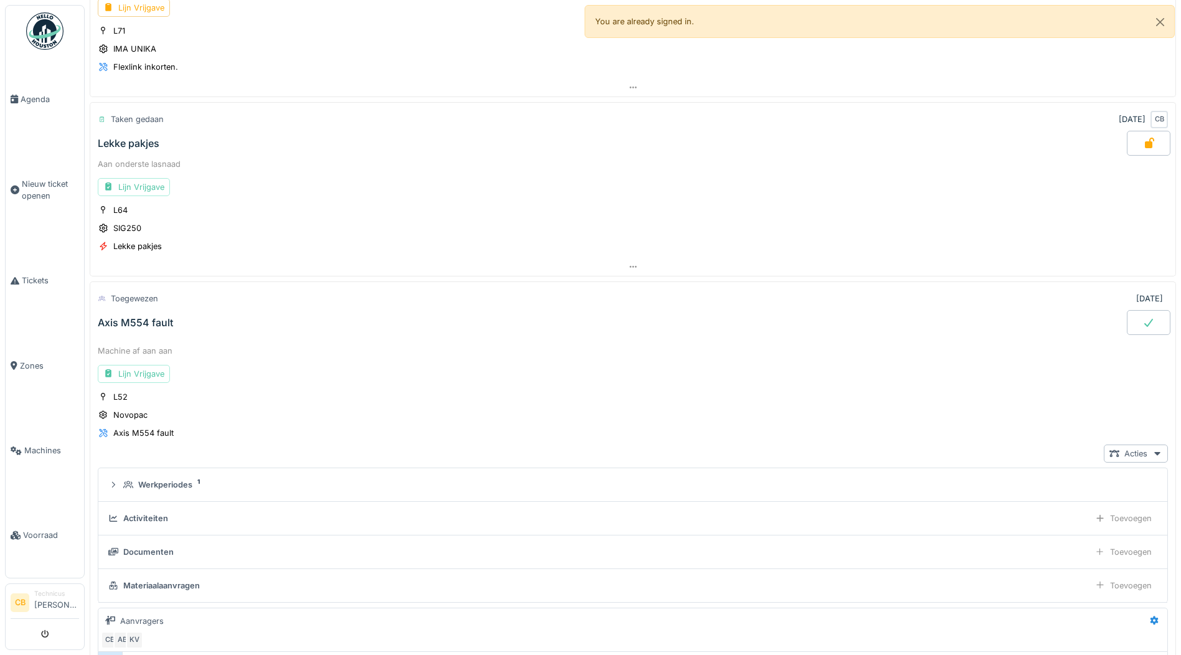
click at [155, 322] on div "Axis M554 fault" at bounding box center [135, 323] width 75 height 12
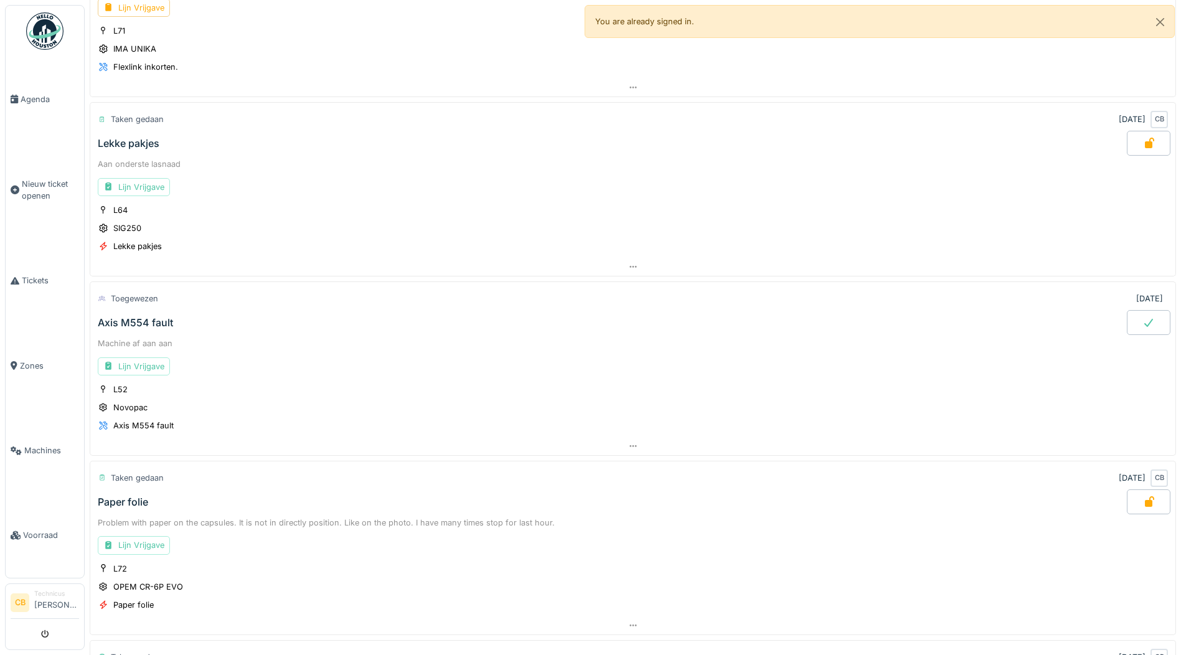
click at [159, 321] on div "Axis M554 fault" at bounding box center [135, 323] width 75 height 12
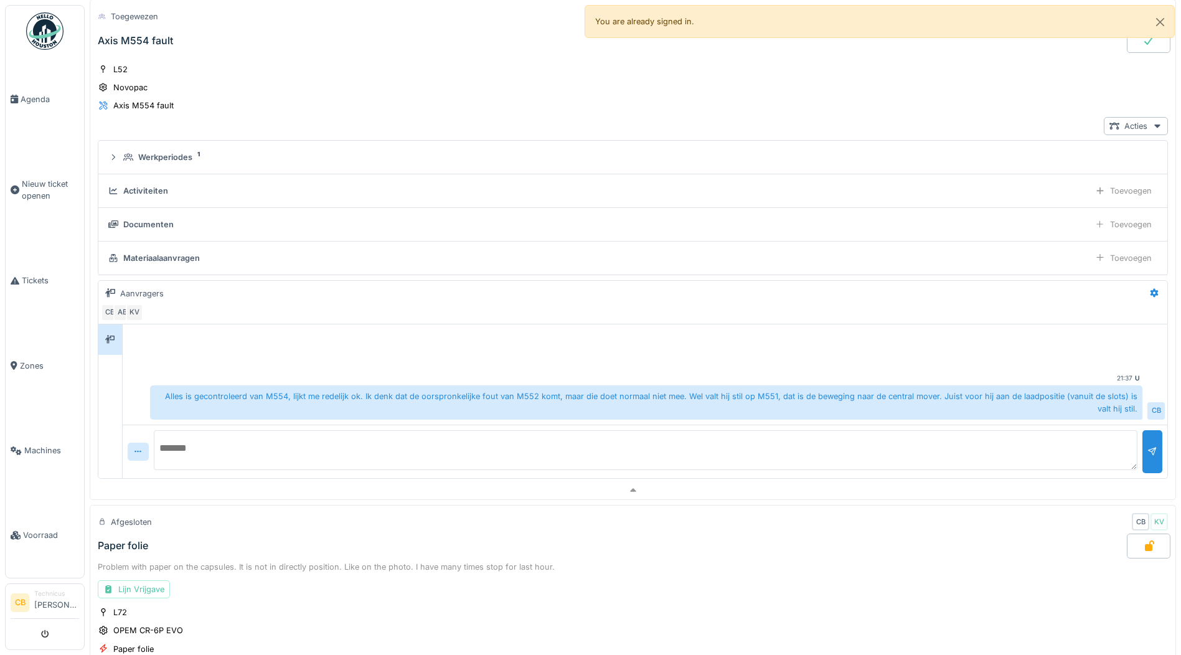
scroll to position [667, 0]
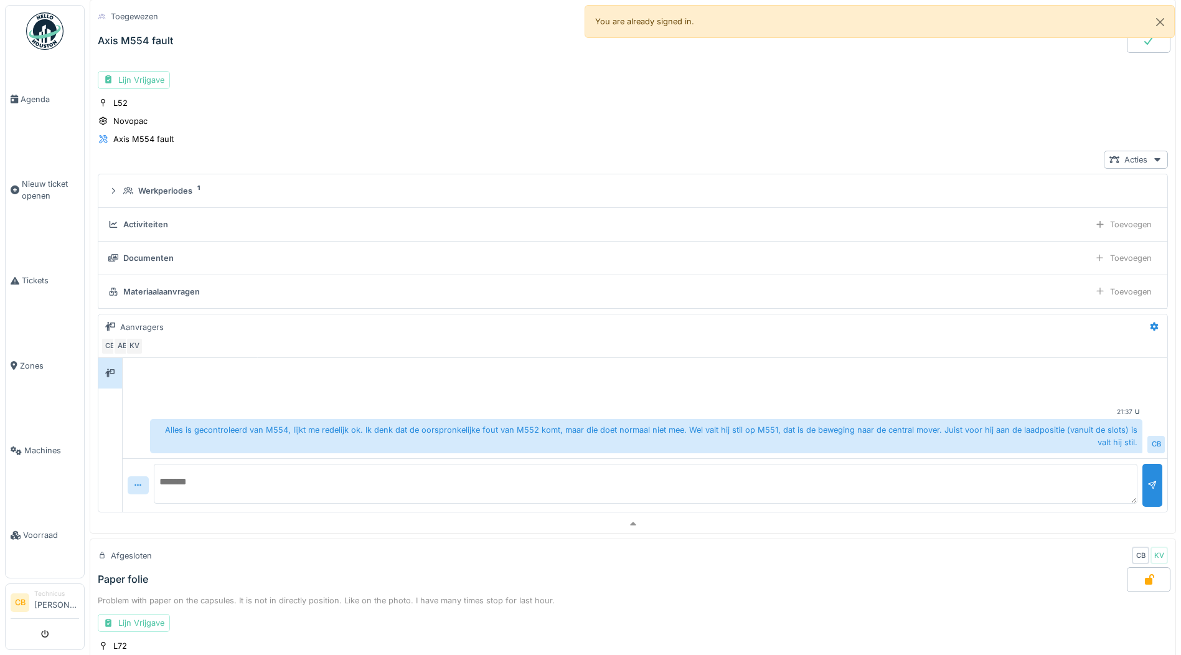
click at [47, 34] on img at bounding box center [44, 30] width 37 height 37
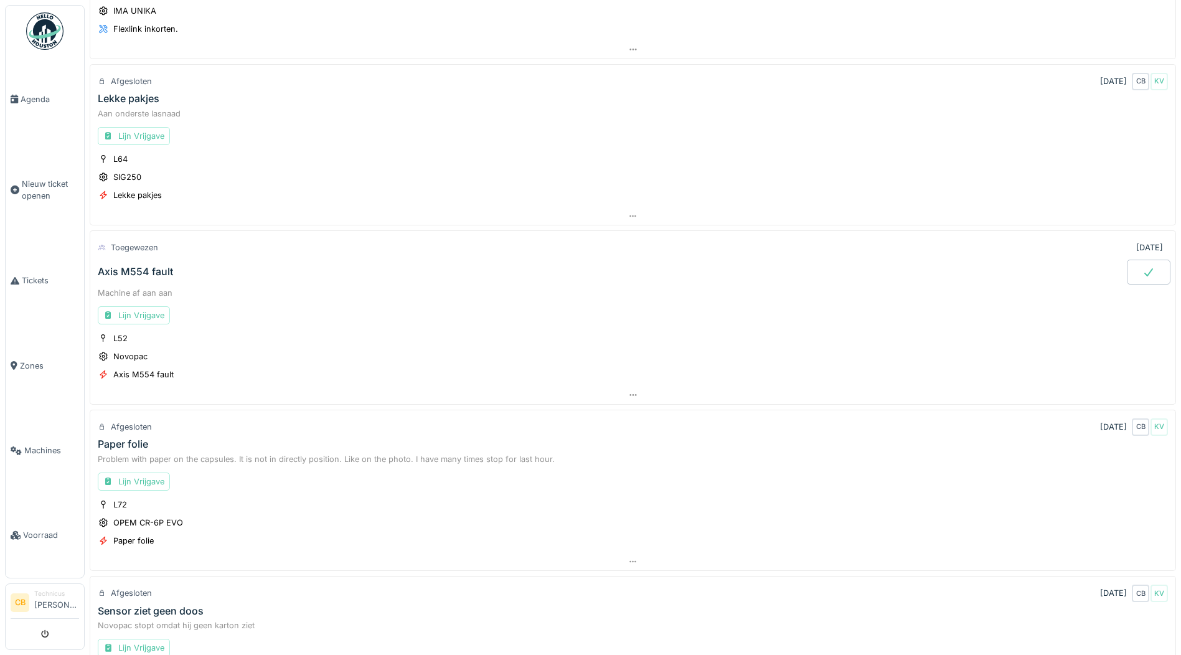
scroll to position [436, 0]
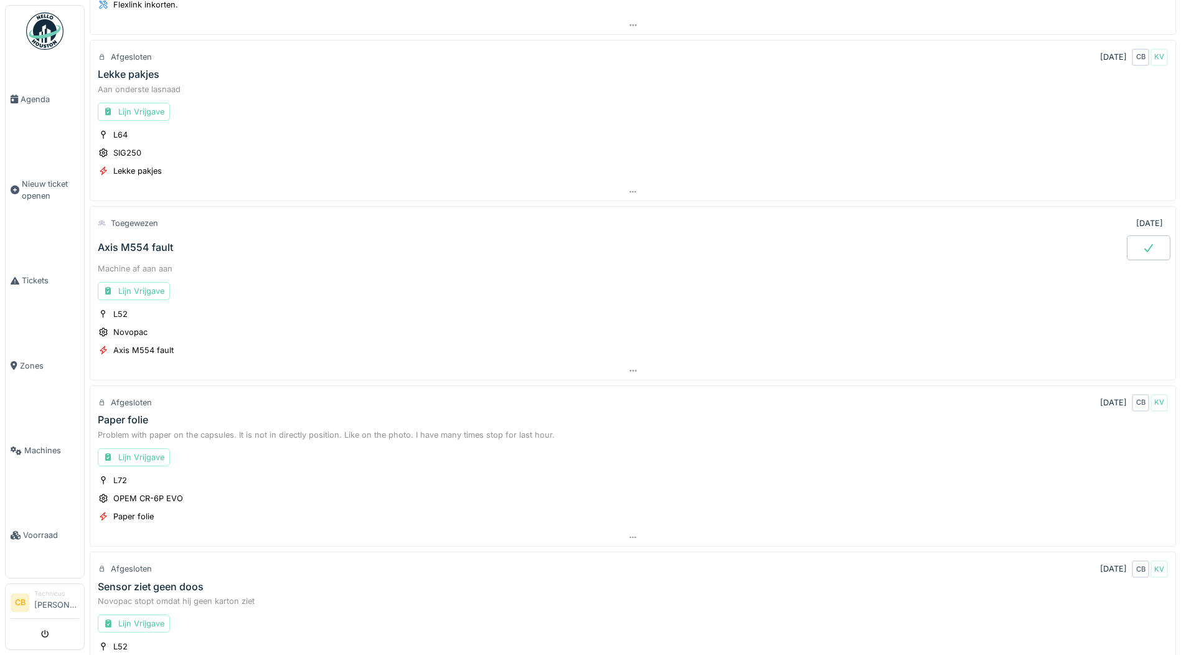
click at [157, 245] on div "Axis M554 fault" at bounding box center [135, 248] width 75 height 12
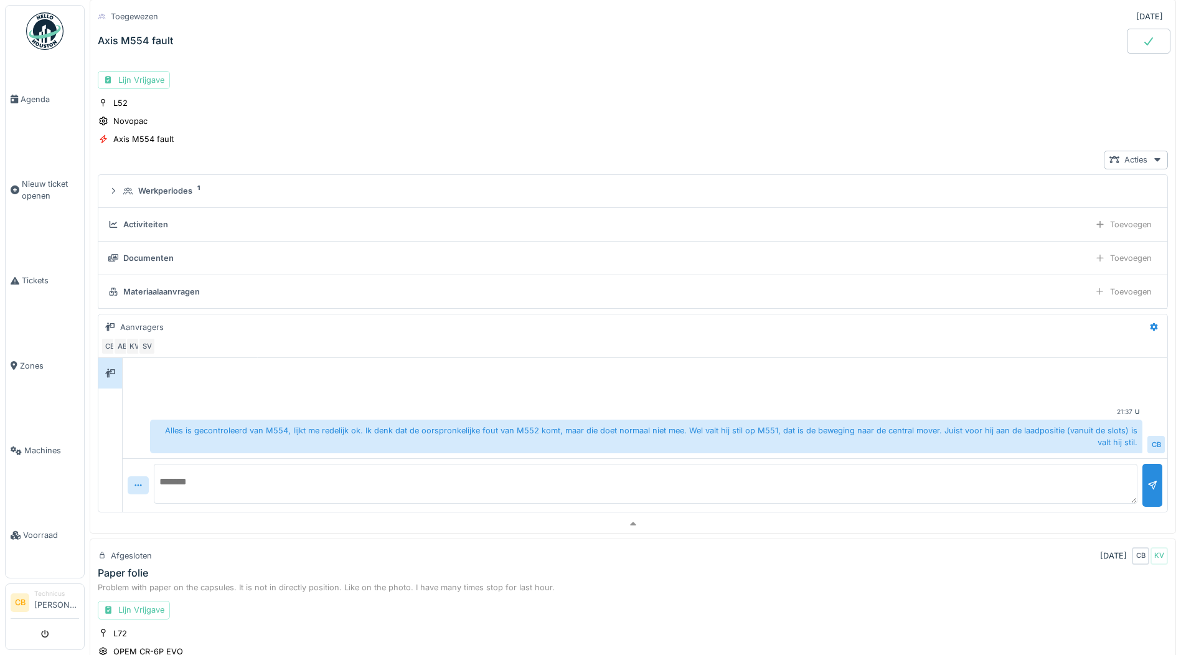
scroll to position [592, 0]
